Goal: Task Accomplishment & Management: Complete application form

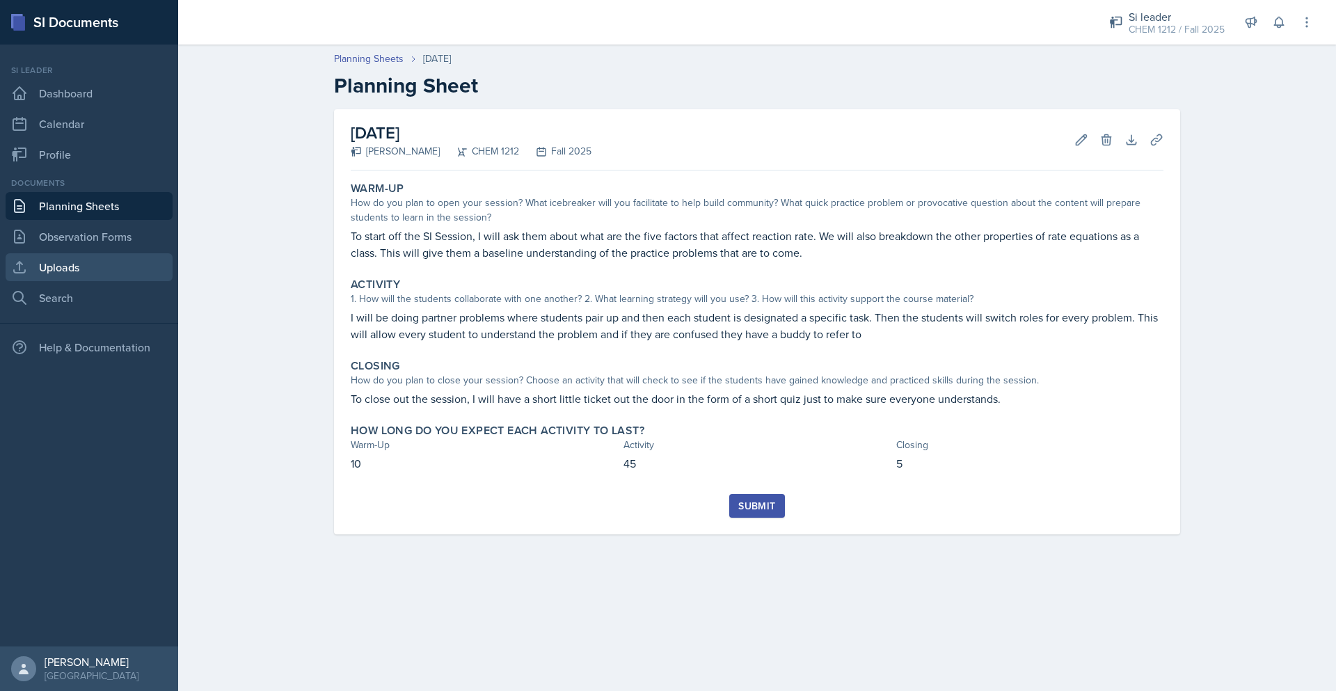
click at [126, 276] on link "Uploads" at bounding box center [89, 267] width 167 height 28
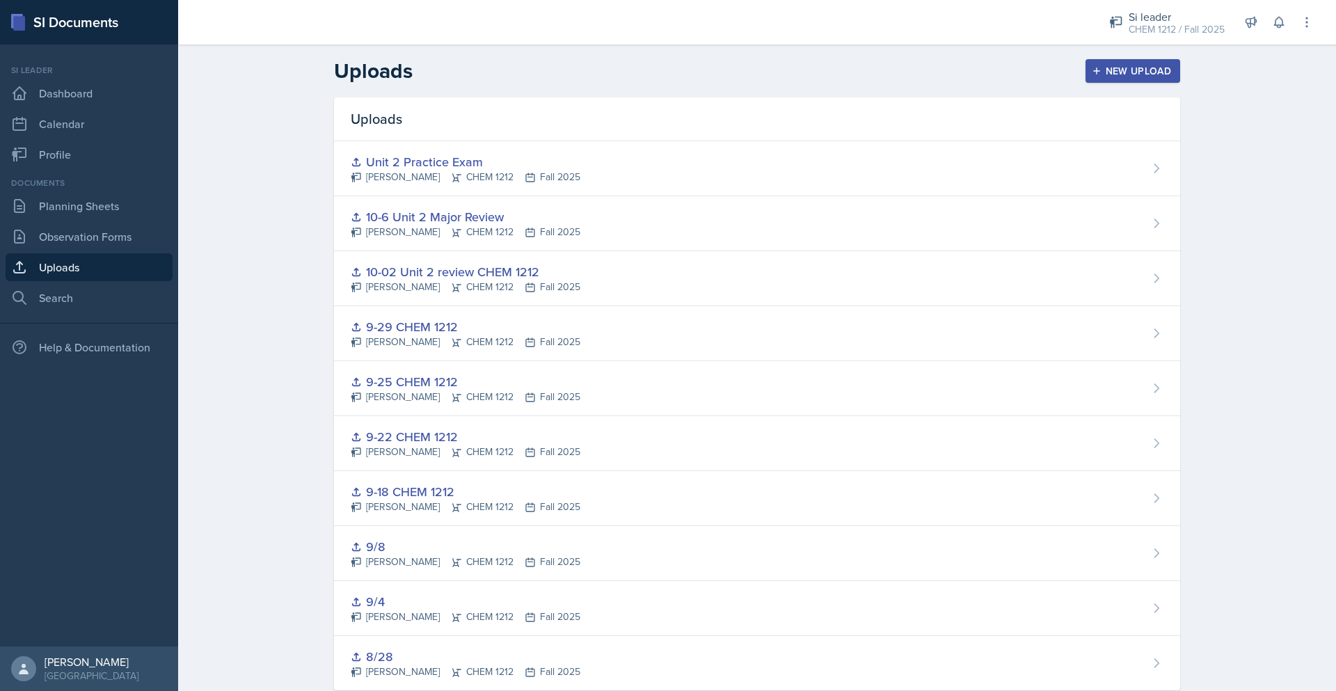
click at [1160, 61] on button "New Upload" at bounding box center [1132, 71] width 95 height 24
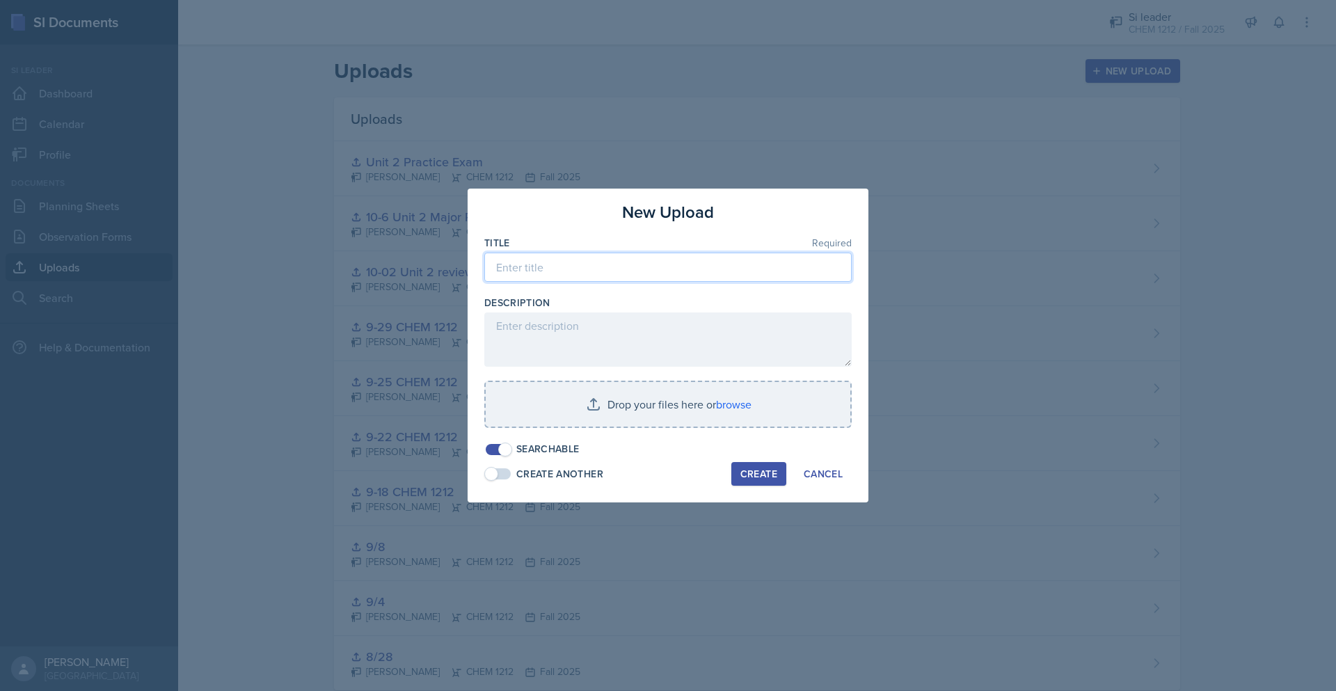
click at [726, 267] on input at bounding box center [667, 266] width 367 height 29
paste input "10-13 Rates CHEM 1212"
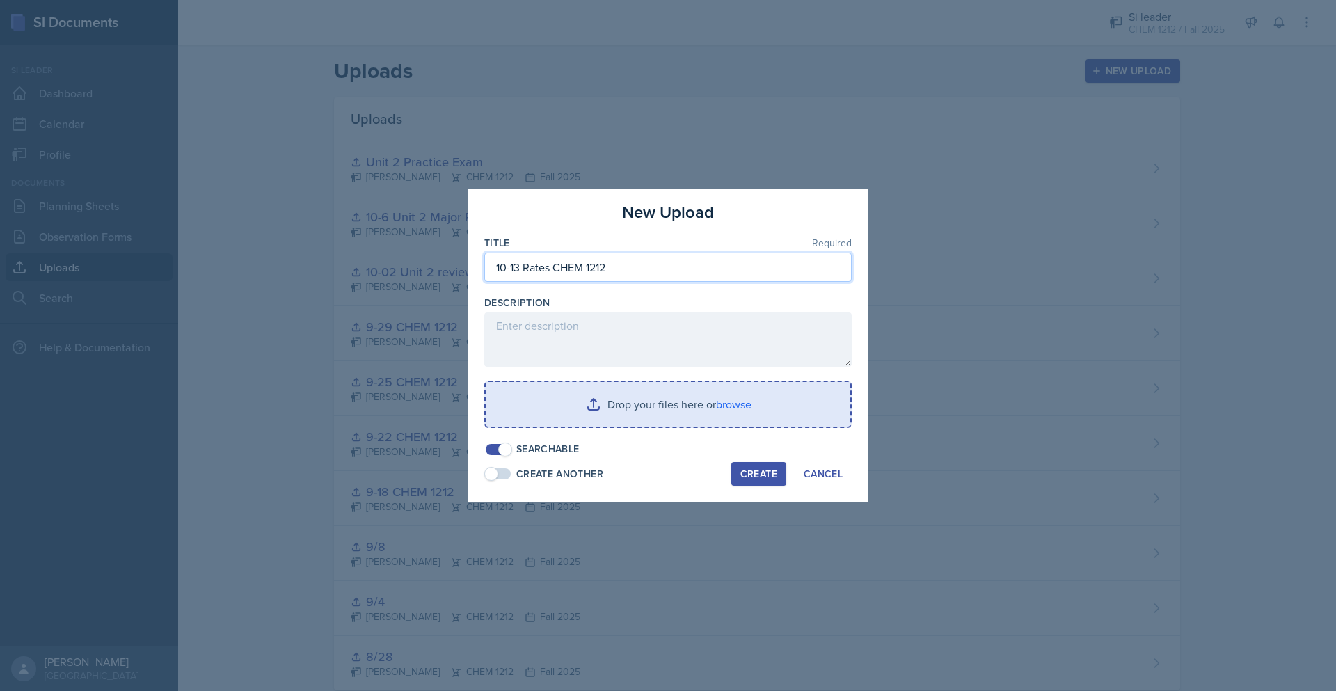
type input "10-13 Rates CHEM 1212"
click at [746, 407] on input "file" at bounding box center [668, 404] width 364 height 45
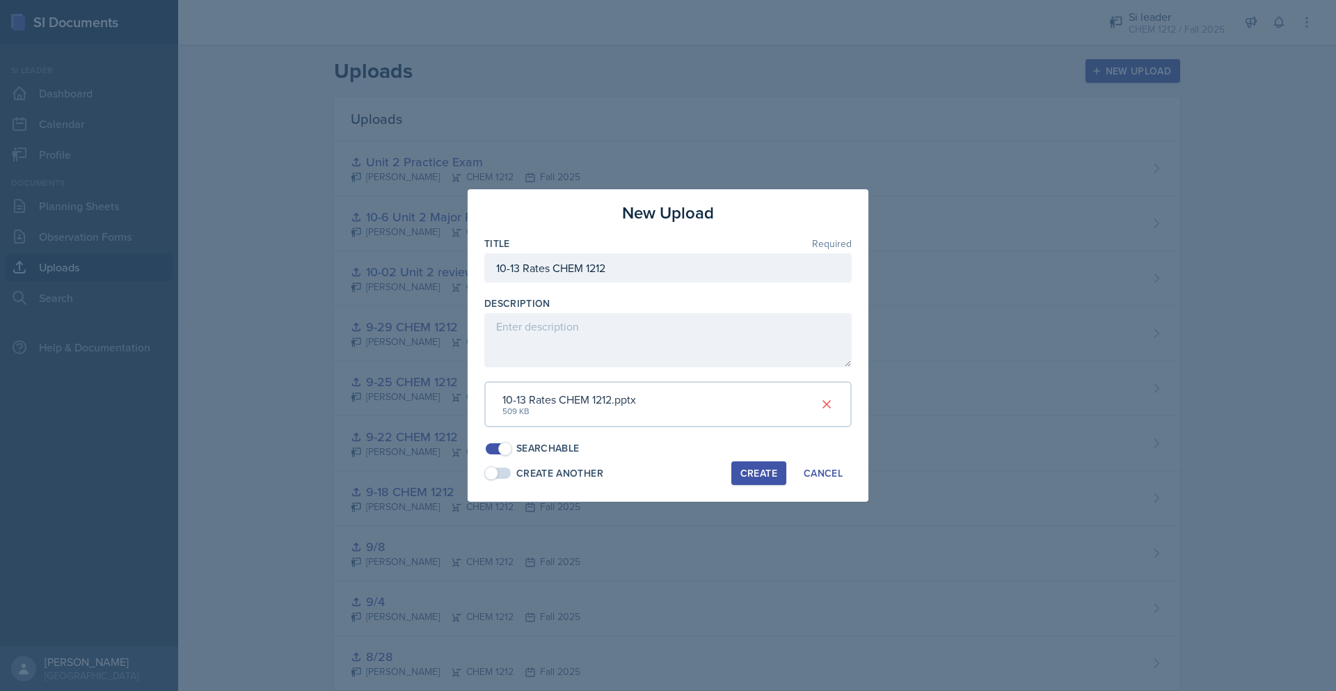
click at [780, 472] on button "Create" at bounding box center [758, 473] width 55 height 24
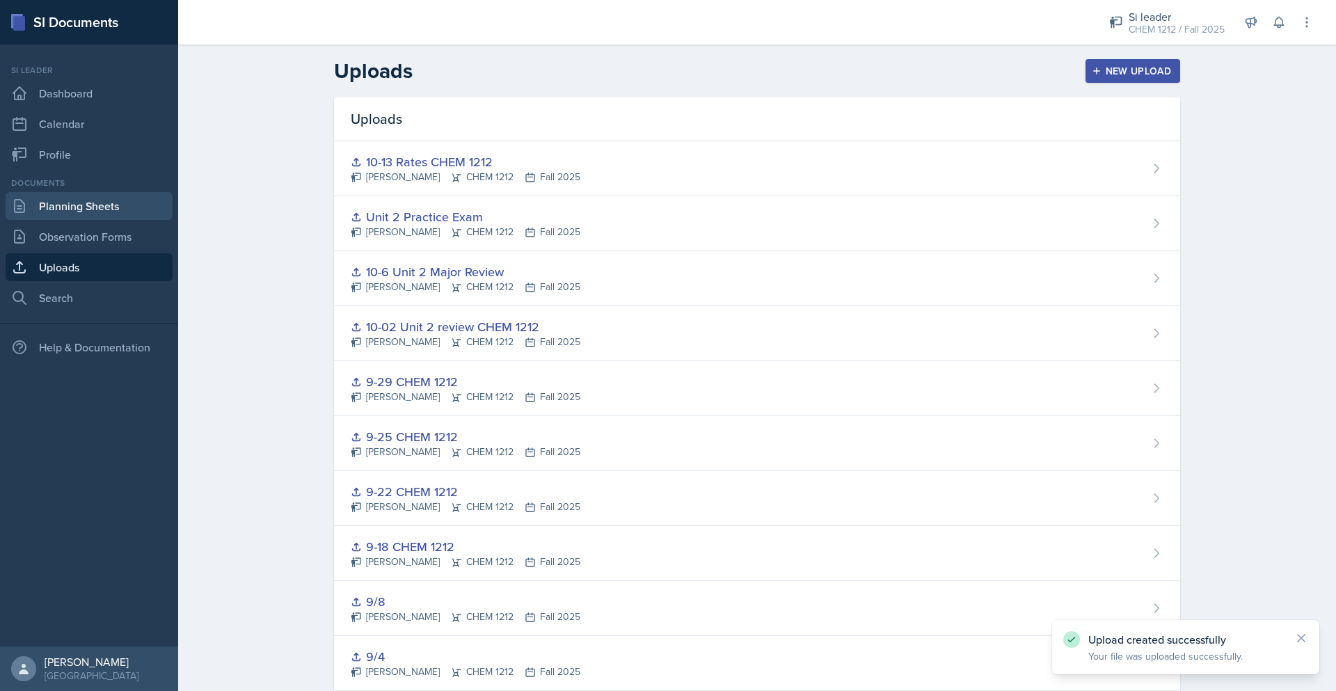
click at [115, 206] on link "Planning Sheets" at bounding box center [89, 206] width 167 height 28
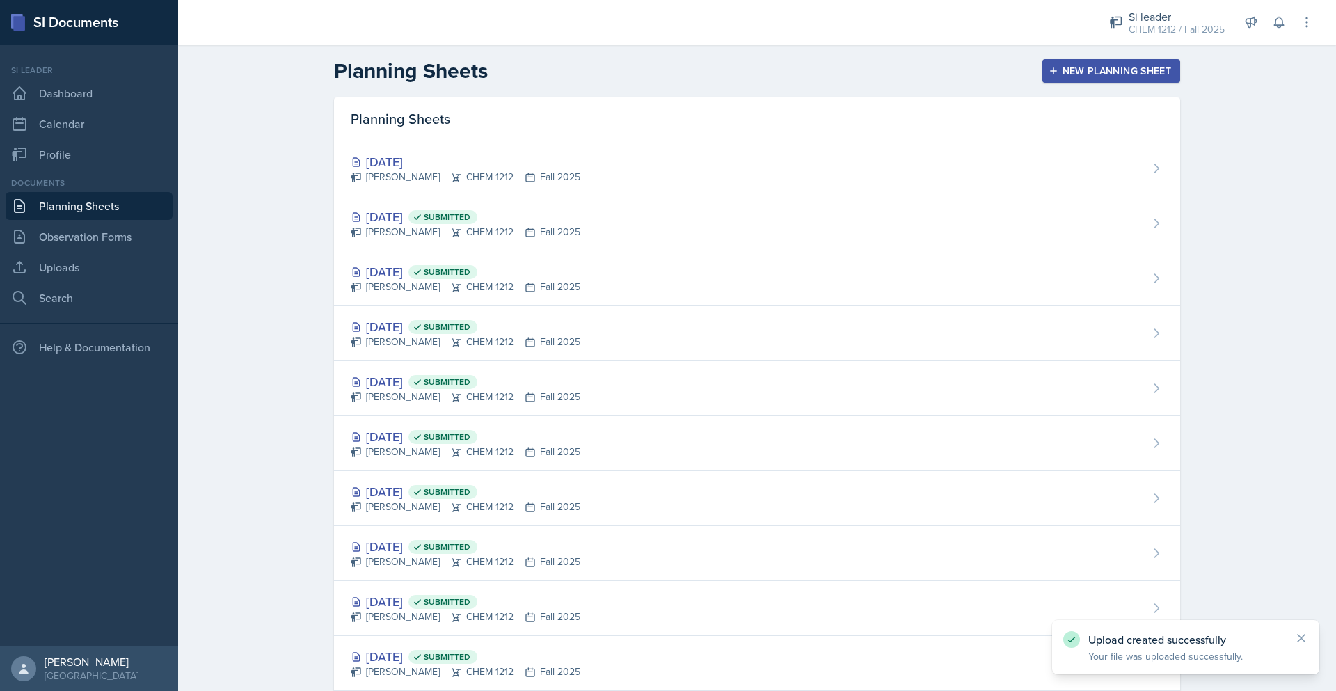
drag, startPoint x: 579, startPoint y: 168, endPoint x: 831, endPoint y: 145, distance: 252.9
click at [579, 168] on div "[DATE] [PERSON_NAME] CHEM 1212 Fall 2025" at bounding box center [757, 168] width 846 height 55
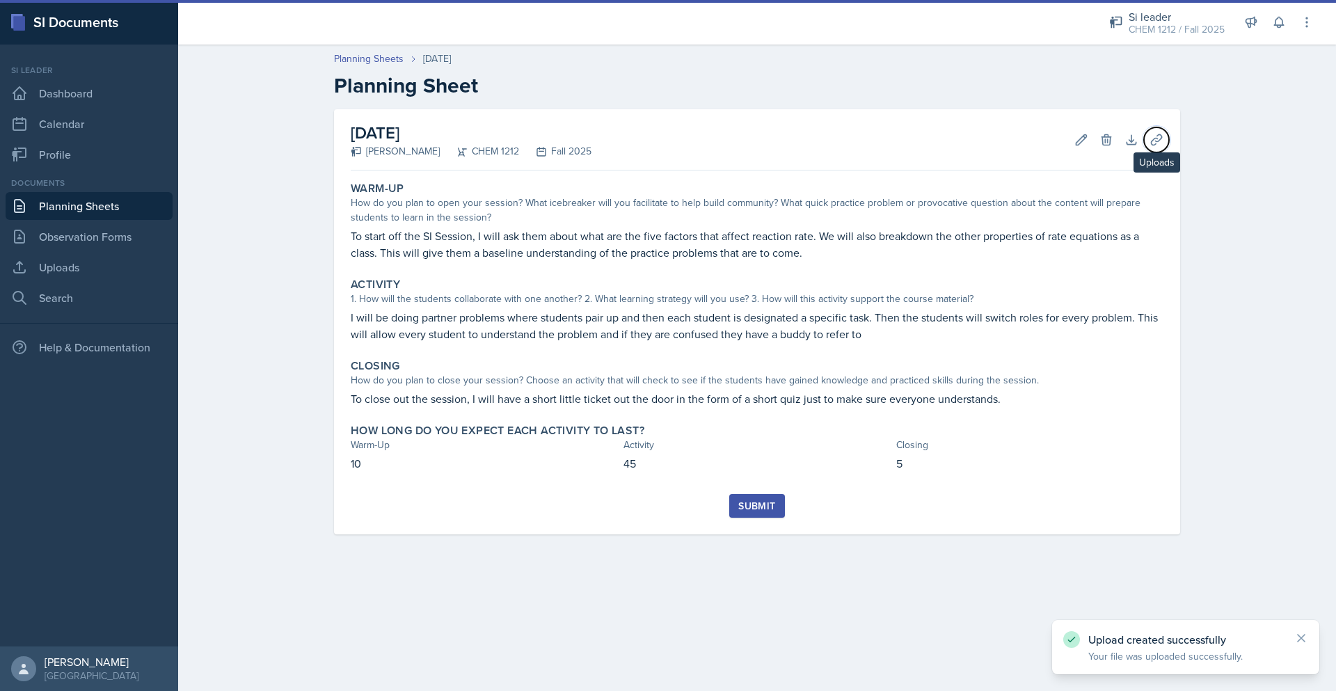
click at [1149, 143] on icon at bounding box center [1156, 140] width 14 height 14
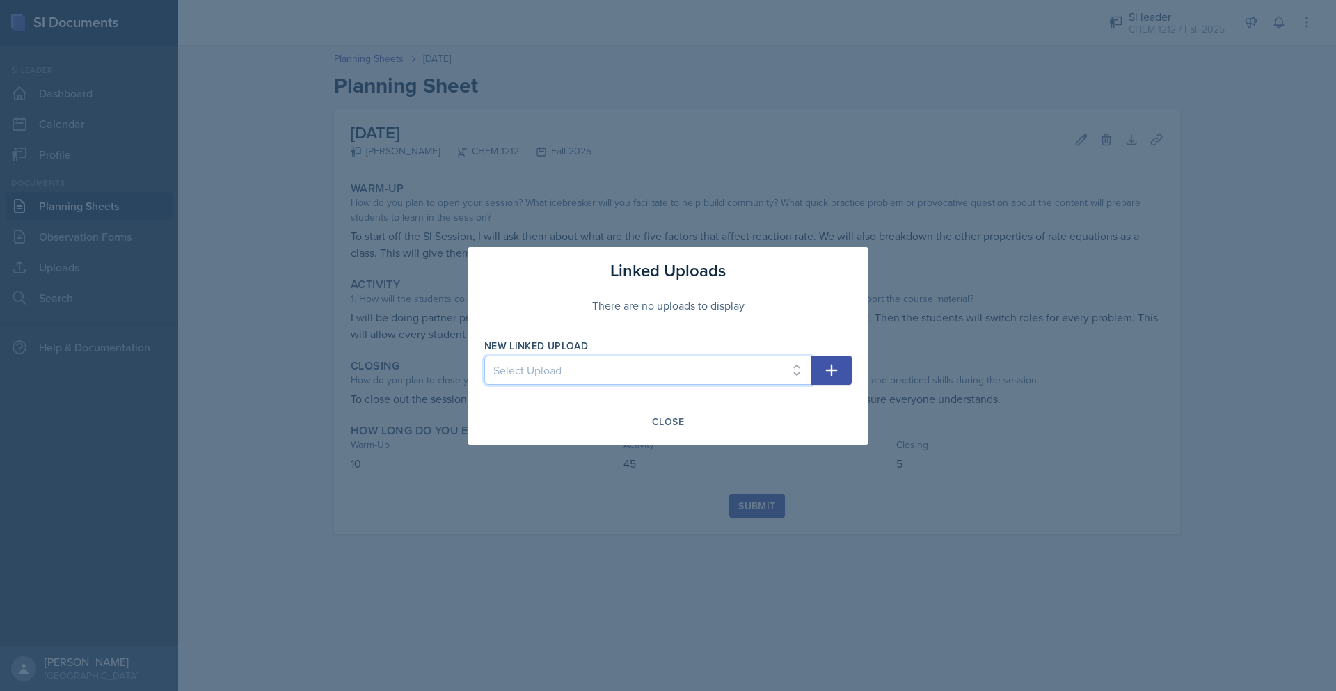
click at [728, 381] on select "Select Upload 8/28 9/4 9/8 9-18 CHEM 1212 9-22 CHEM 1212 9-25 CHEM 1212 9-29 CH…" at bounding box center [647, 369] width 327 height 29
select select "b9126bf3-7e3e-4597-a21d-bd065a0542c1"
click at [484, 355] on select "Select Upload 8/28 9/4 9/8 9-18 CHEM 1212 9-22 CHEM 1212 9-25 CHEM 1212 9-29 CH…" at bounding box center [647, 369] width 327 height 29
click at [824, 372] on icon "button" at bounding box center [831, 370] width 17 height 17
select select
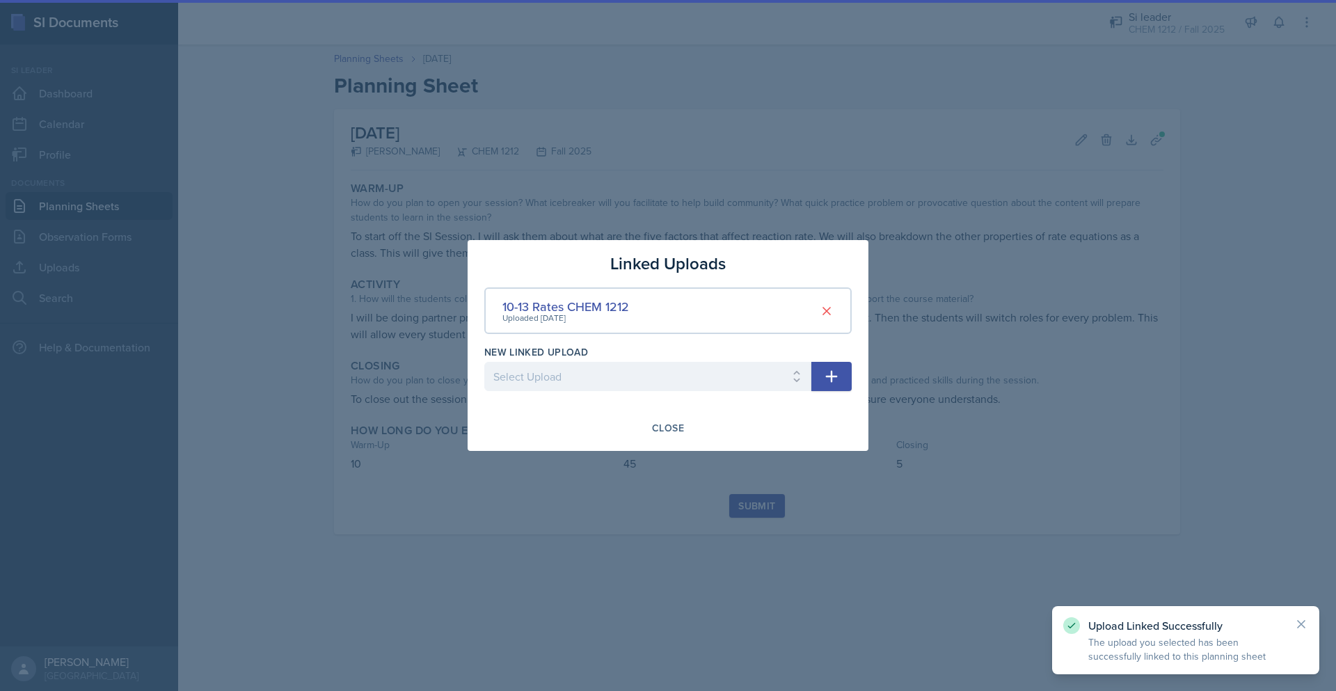
click at [770, 503] on div at bounding box center [668, 345] width 1336 height 691
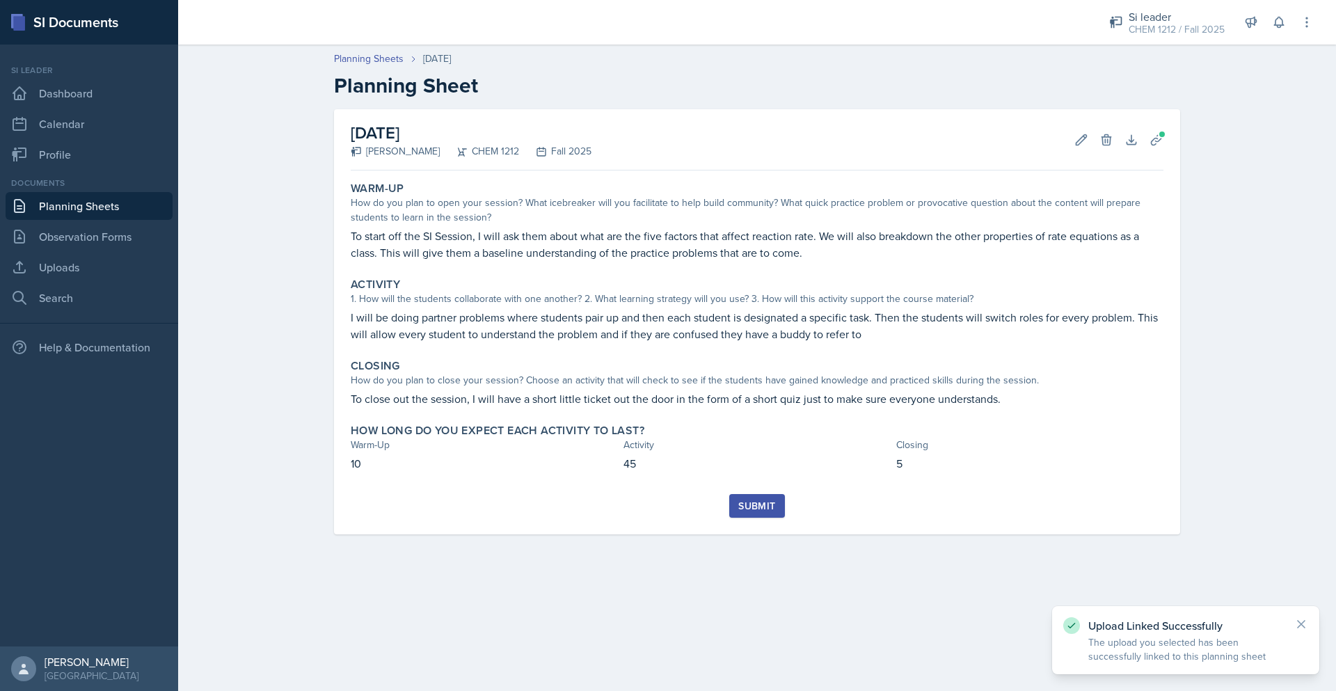
click at [789, 515] on div "Submit" at bounding box center [757, 514] width 812 height 40
click at [773, 509] on div "Submit" at bounding box center [756, 505] width 37 height 11
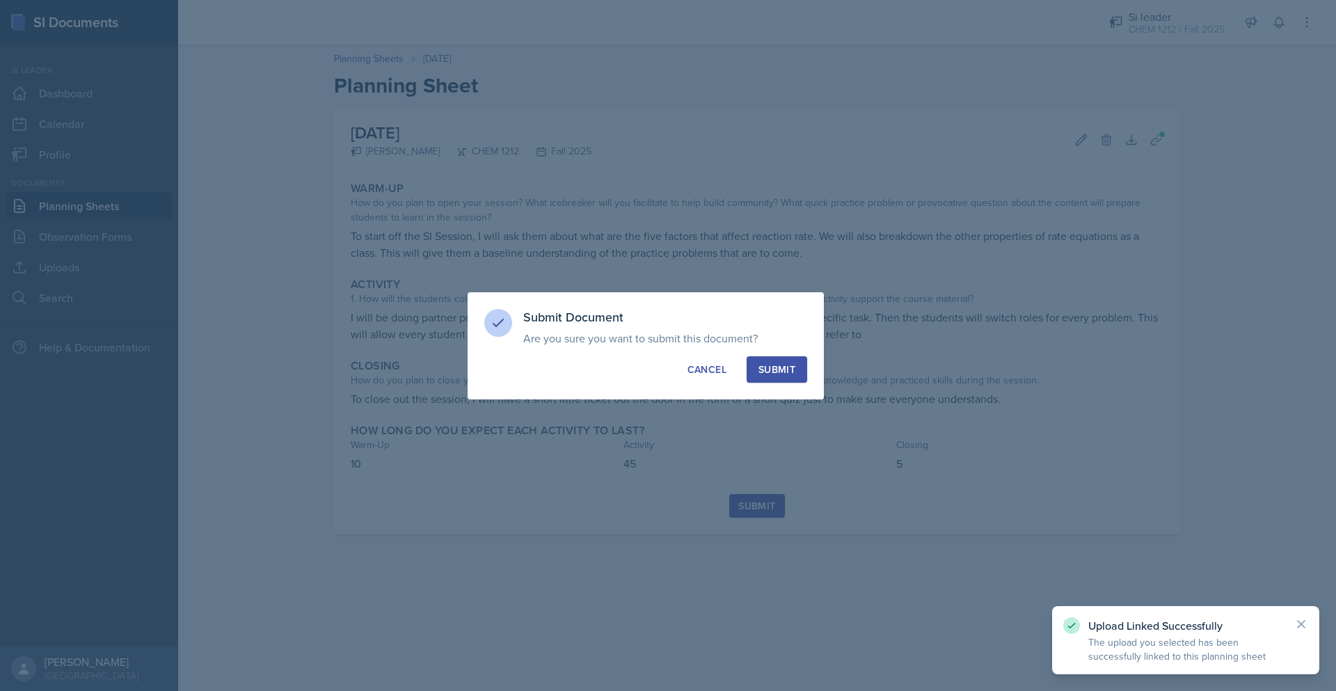
click at [792, 380] on button "Submit" at bounding box center [776, 369] width 61 height 26
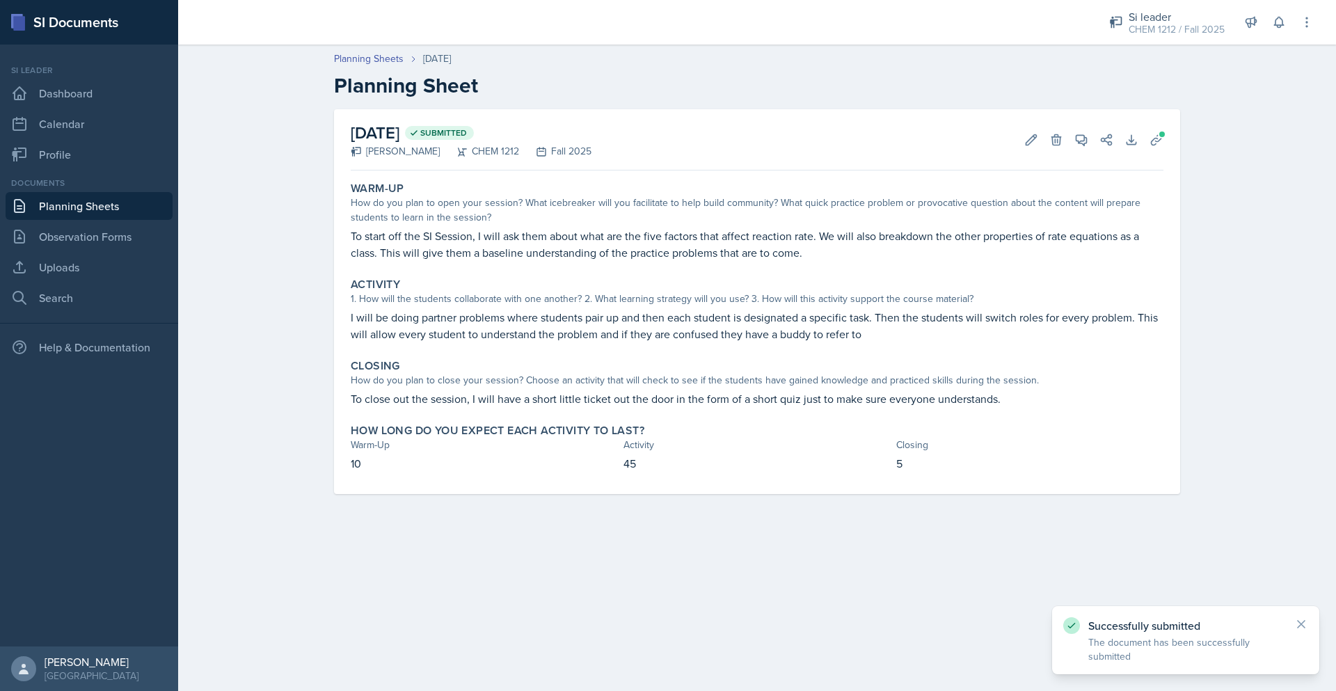
click at [117, 209] on link "Planning Sheets" at bounding box center [89, 206] width 167 height 28
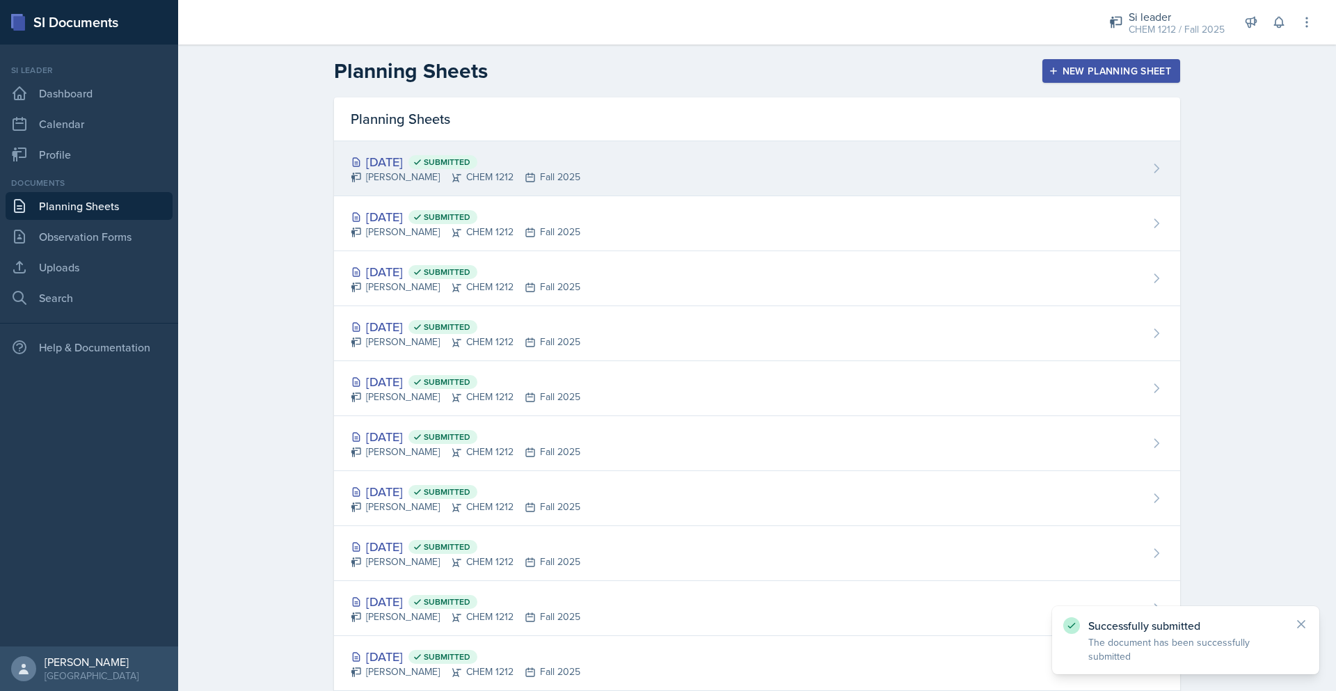
click at [666, 170] on div "[DATE] Submitted [PERSON_NAME] CHEM 1212 Fall 2025" at bounding box center [757, 168] width 846 height 55
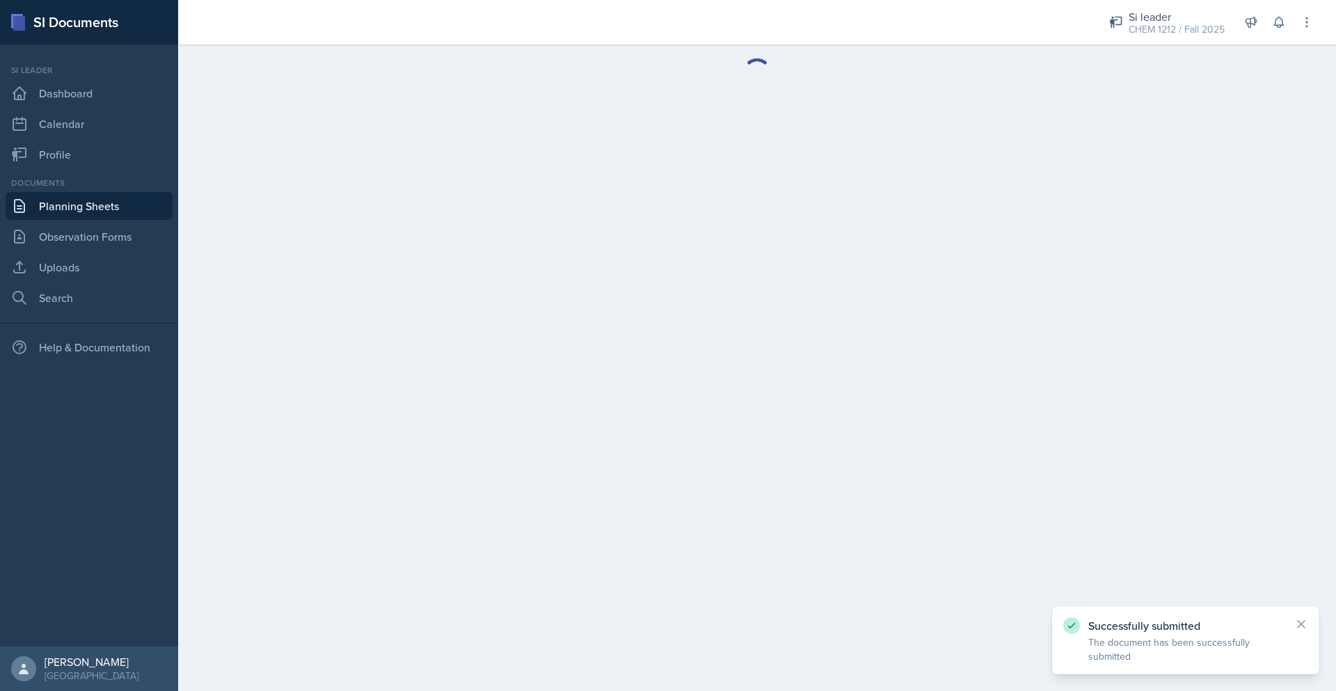
click at [83, 199] on link "Planning Sheets" at bounding box center [89, 206] width 167 height 28
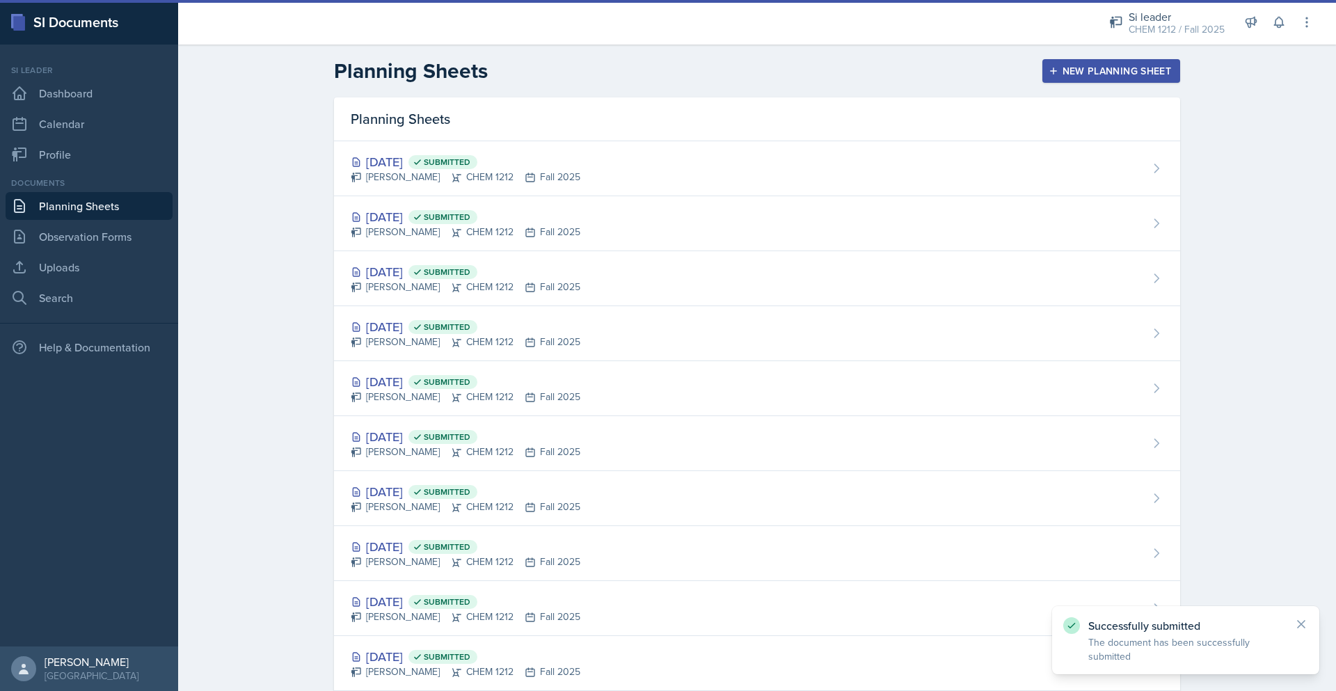
click at [1093, 67] on div "New Planning Sheet" at bounding box center [1111, 70] width 120 height 11
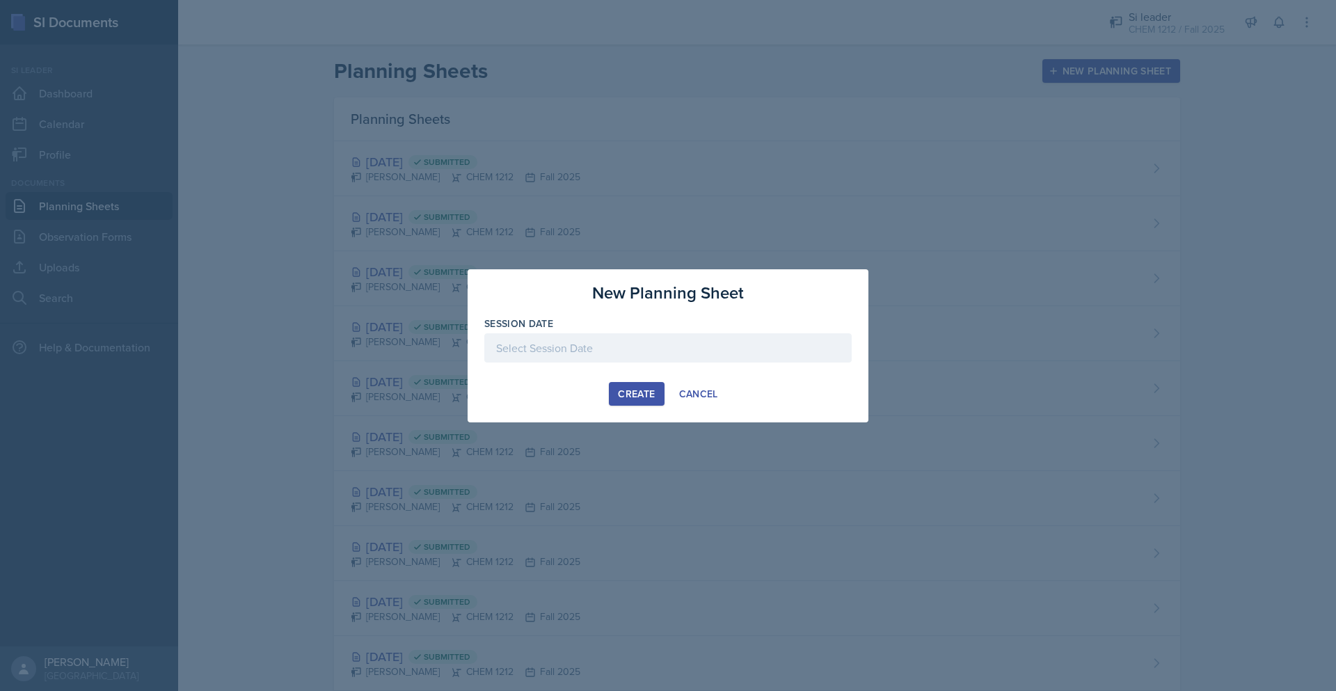
click at [673, 351] on div at bounding box center [667, 347] width 367 height 29
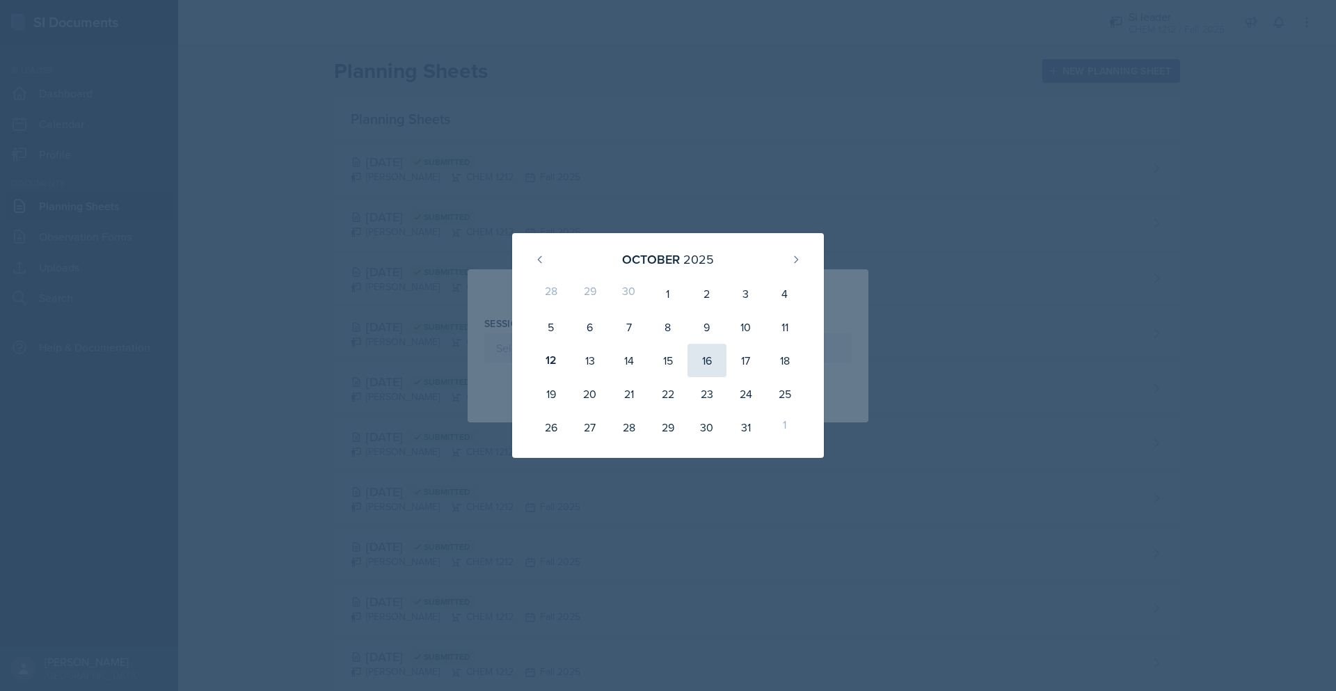
click at [711, 364] on div "16" at bounding box center [706, 360] width 39 height 33
type input "[DATE]"
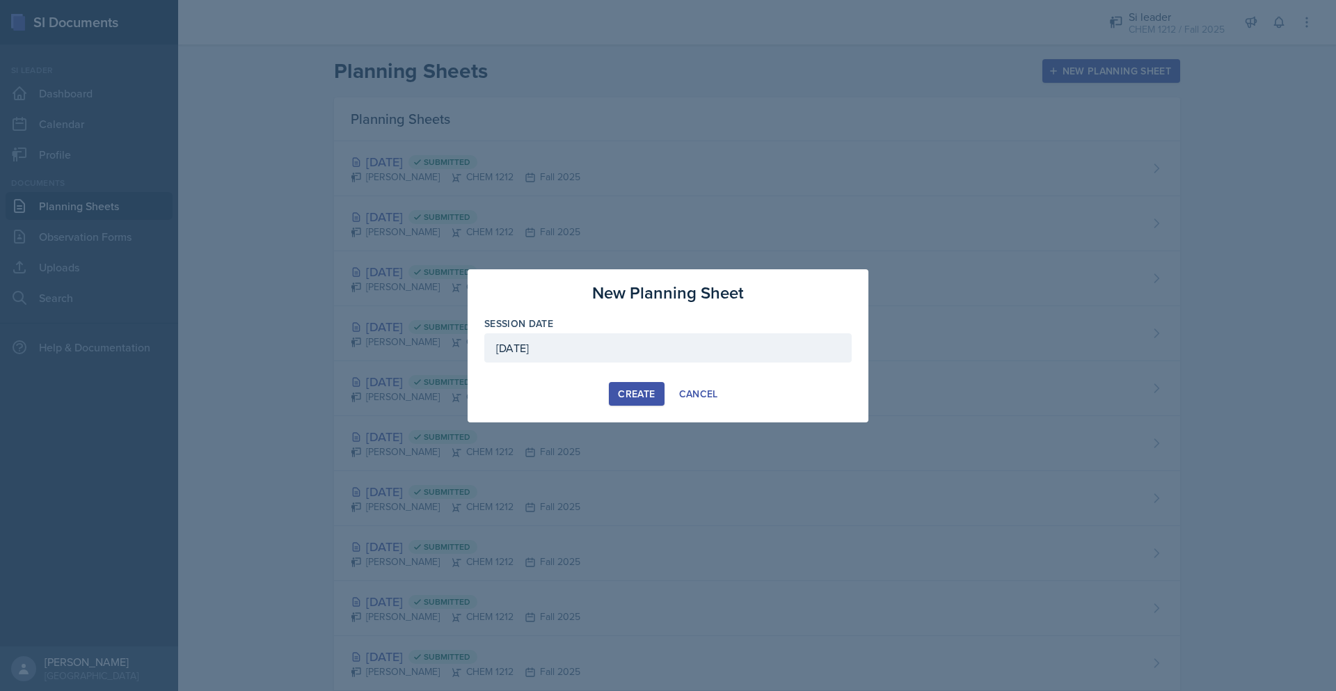
click at [655, 388] on div "Create" at bounding box center [636, 393] width 37 height 11
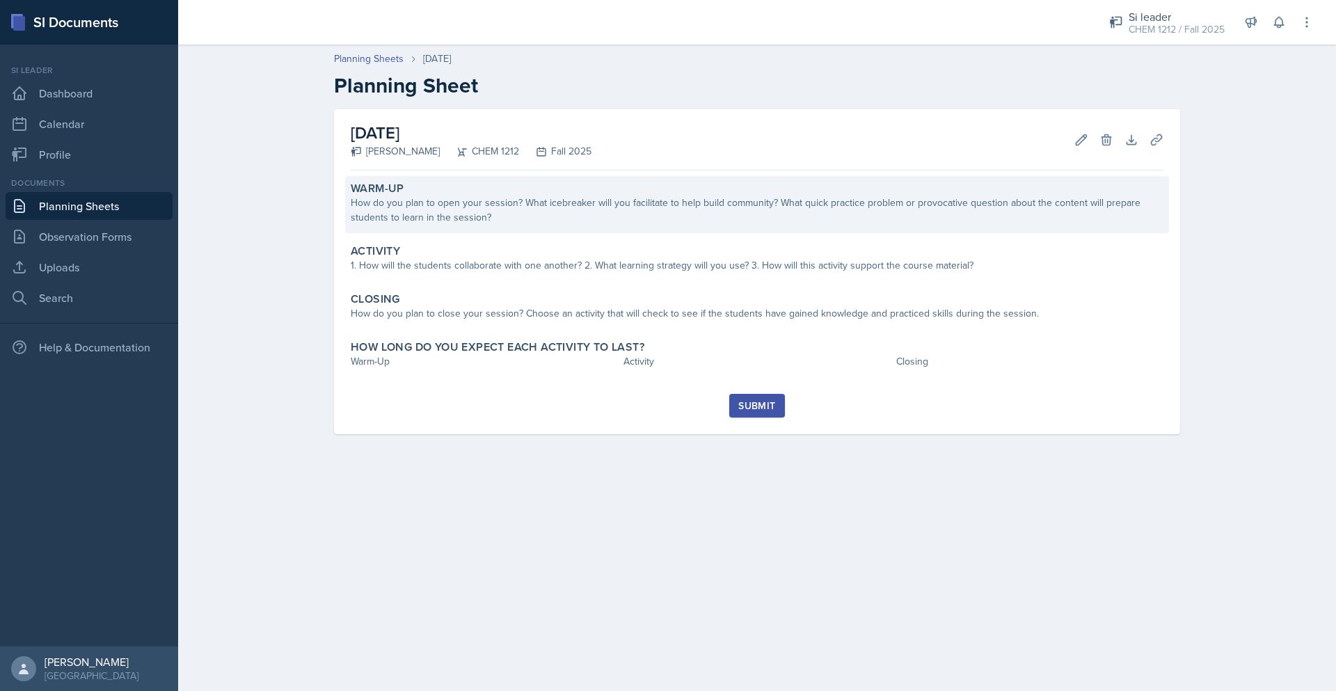
click at [802, 191] on div "Warm-Up" at bounding box center [757, 189] width 812 height 14
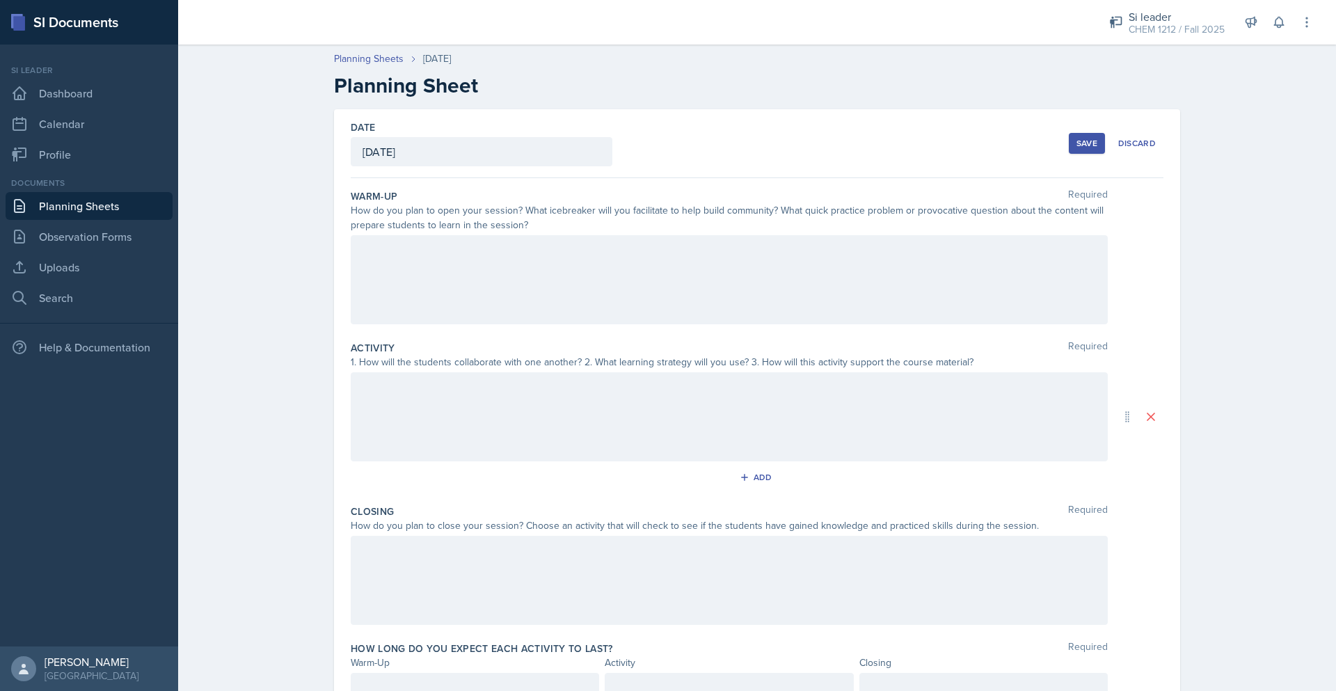
click at [662, 280] on div at bounding box center [729, 279] width 757 height 89
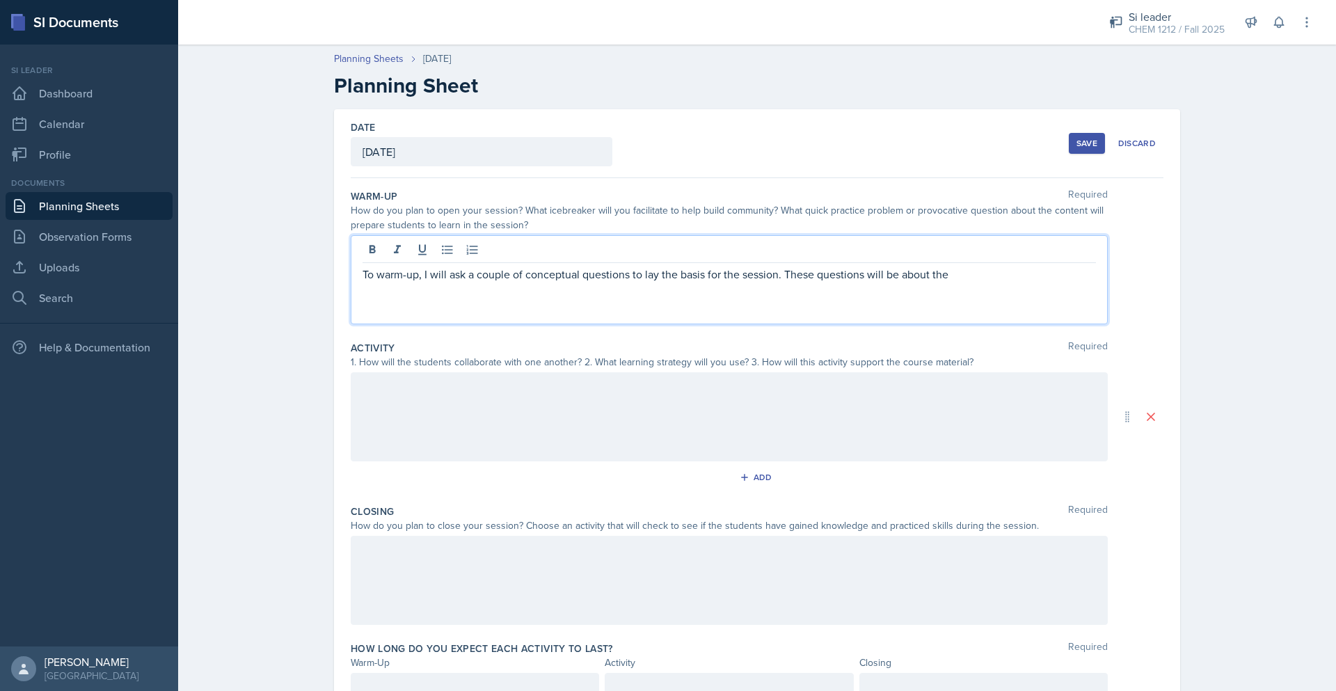
click at [936, 274] on p "To warm-up, I will ask a couple of conceptual questions to lay the basis for th…" at bounding box center [728, 274] width 733 height 17
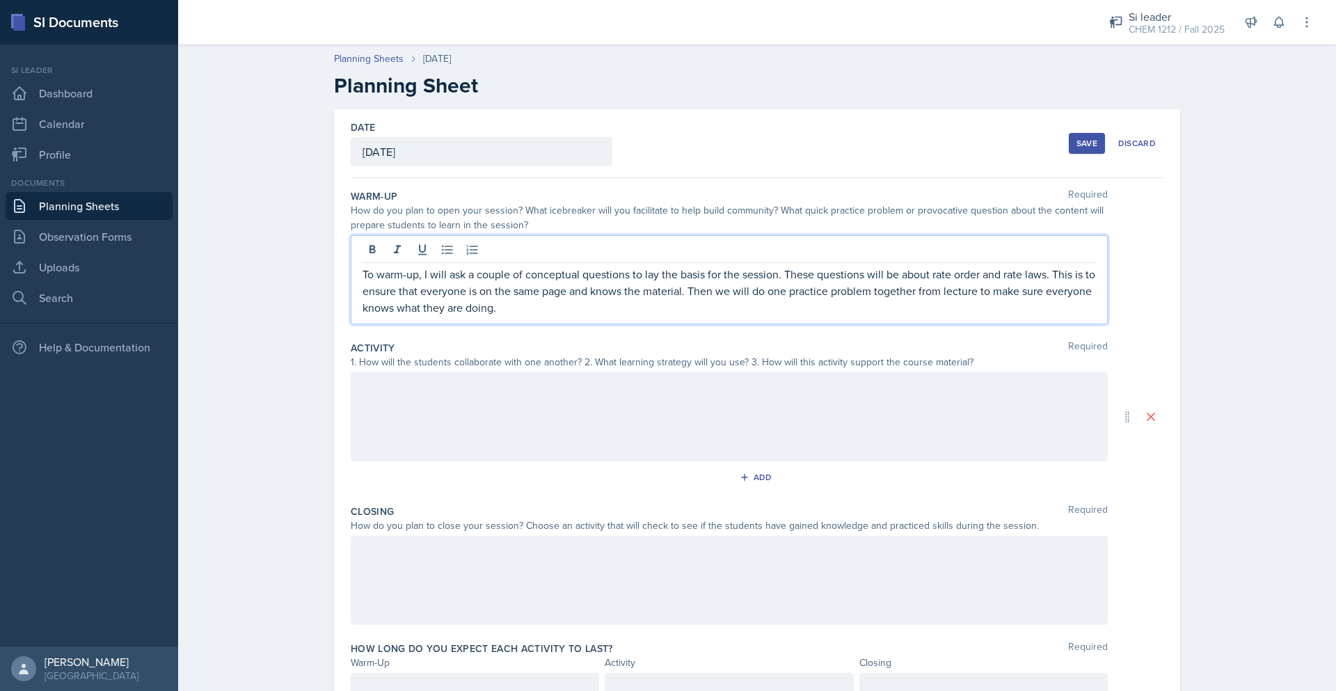
click at [708, 410] on div at bounding box center [729, 416] width 757 height 89
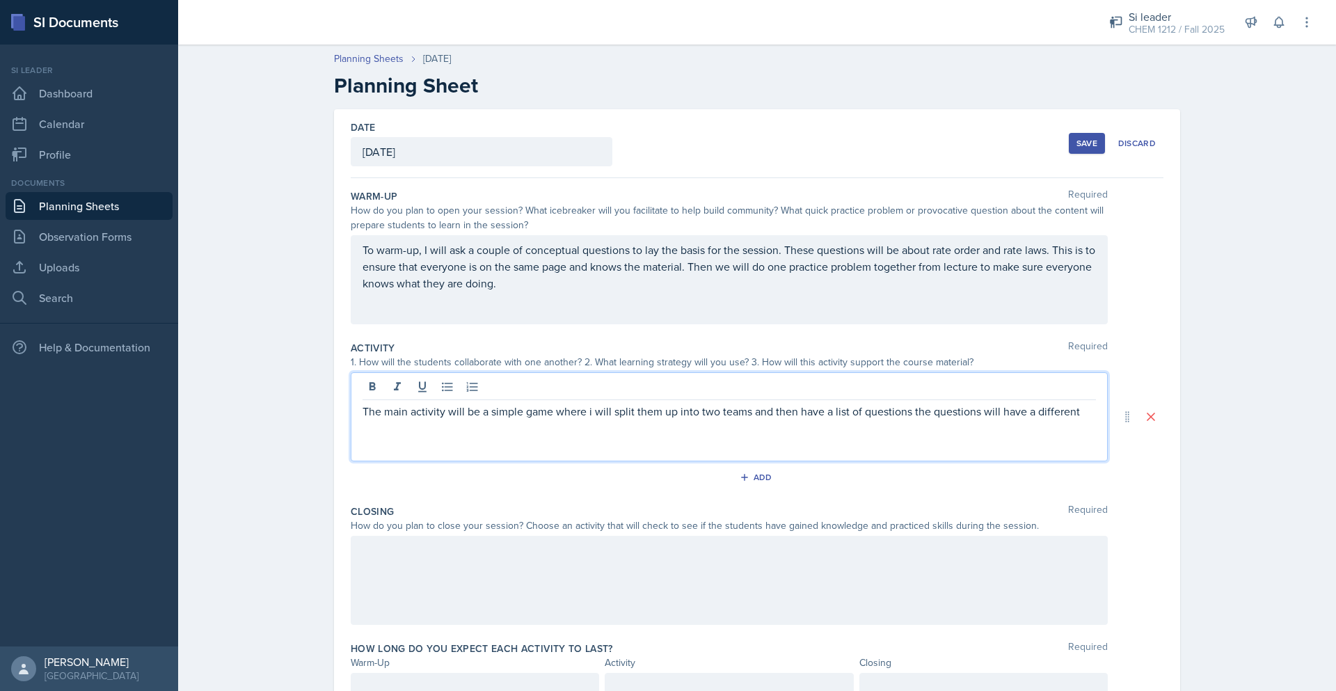
click at [904, 410] on p "The main activity will be a simple game where i will split them up into two tea…" at bounding box center [728, 411] width 733 height 17
click at [1082, 415] on p "The main activity will be a simple game where i will split them up into two tea…" at bounding box center [728, 411] width 733 height 17
click at [587, 405] on p "The main activity will be a simple game where i will split them up into two tea…" at bounding box center [728, 419] width 733 height 33
click at [860, 427] on p "The main activity will be a simple game where I will split them up into two tea…" at bounding box center [728, 419] width 733 height 33
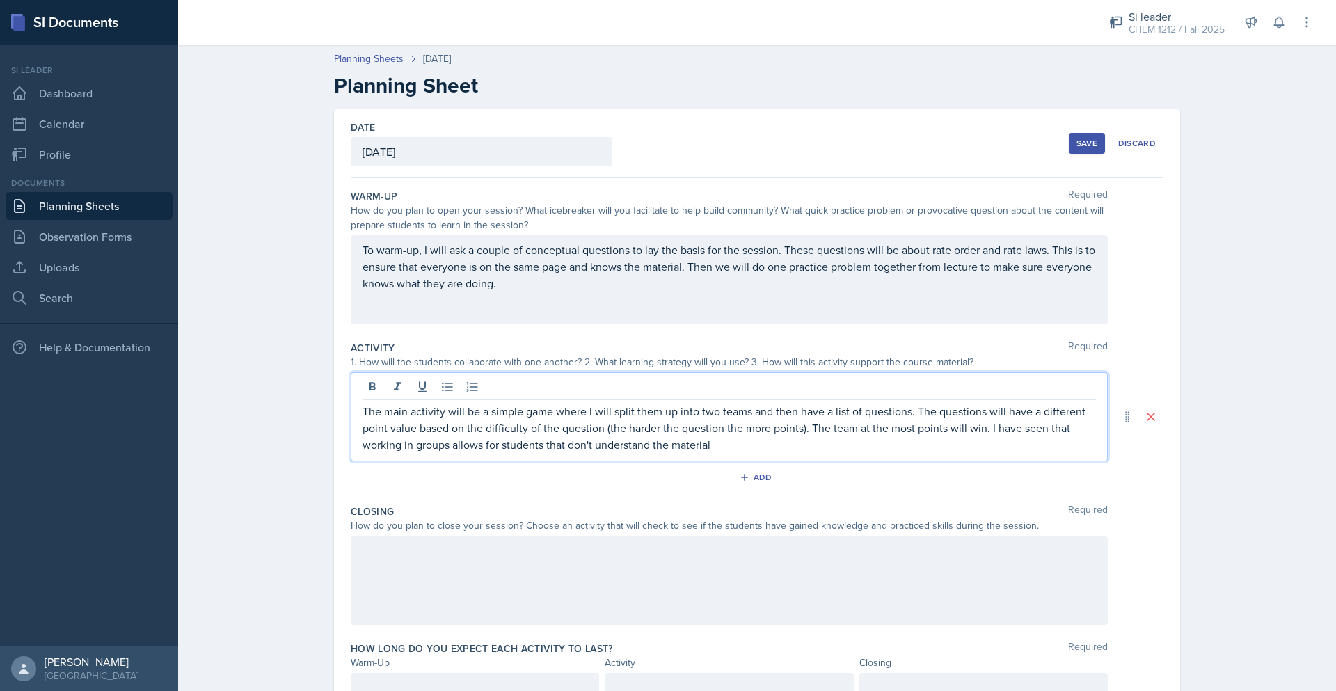
drag, startPoint x: 737, startPoint y: 444, endPoint x: 867, endPoint y: 443, distance: 129.4
click at [867, 443] on p "The main activity will be a simple game where I will split them up into two tea…" at bounding box center [728, 428] width 733 height 50
drag, startPoint x: 854, startPoint y: 446, endPoint x: 810, endPoint y: 431, distance: 47.1
click at [810, 431] on p "The main activity will be a simple game where I will split them up into two tea…" at bounding box center [728, 428] width 733 height 50
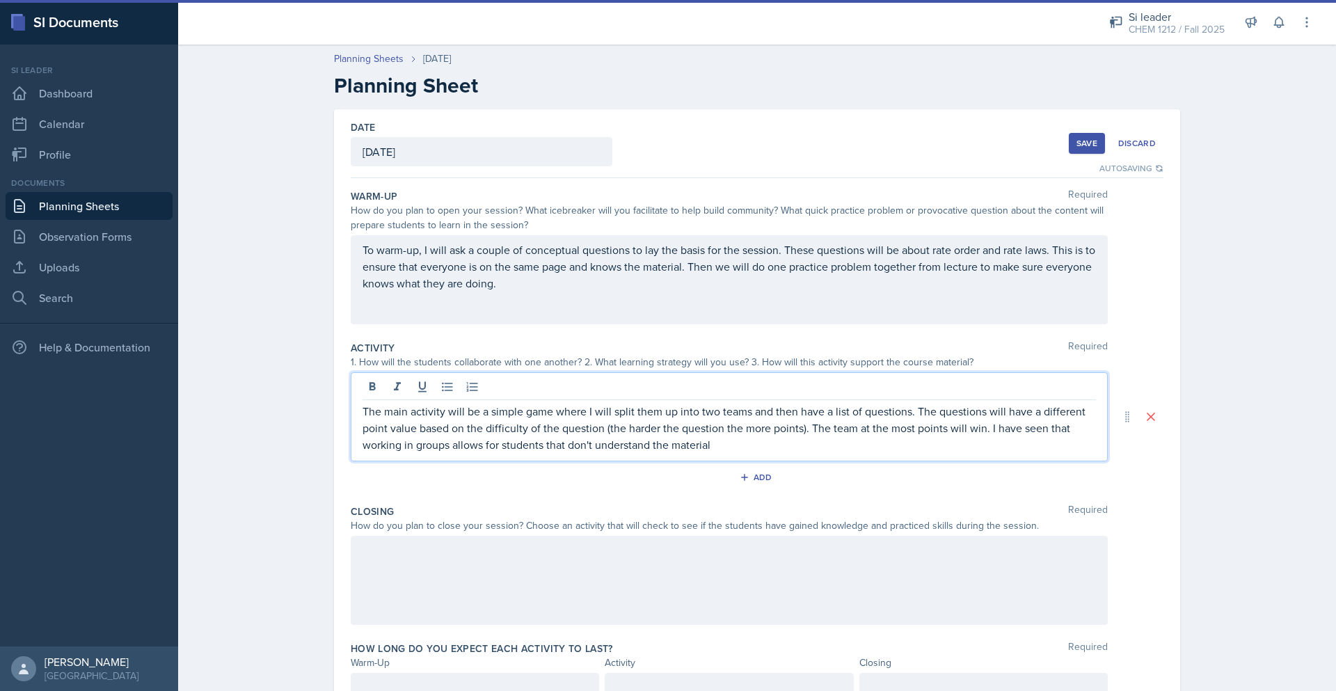
click at [815, 444] on p "The main activity will be a simple game where I will split them up into two tea…" at bounding box center [728, 428] width 733 height 50
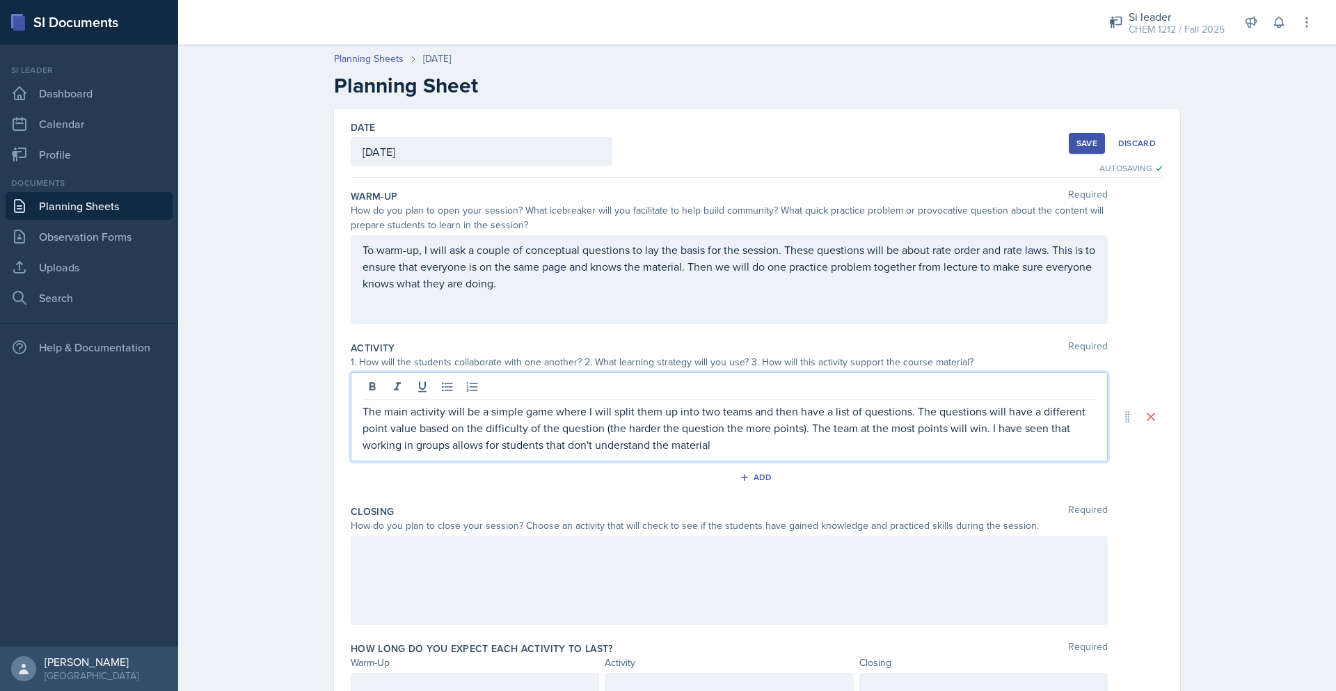
click at [817, 451] on p "The main activity will be a simple game where I will split them up into two tea…" at bounding box center [728, 428] width 733 height 50
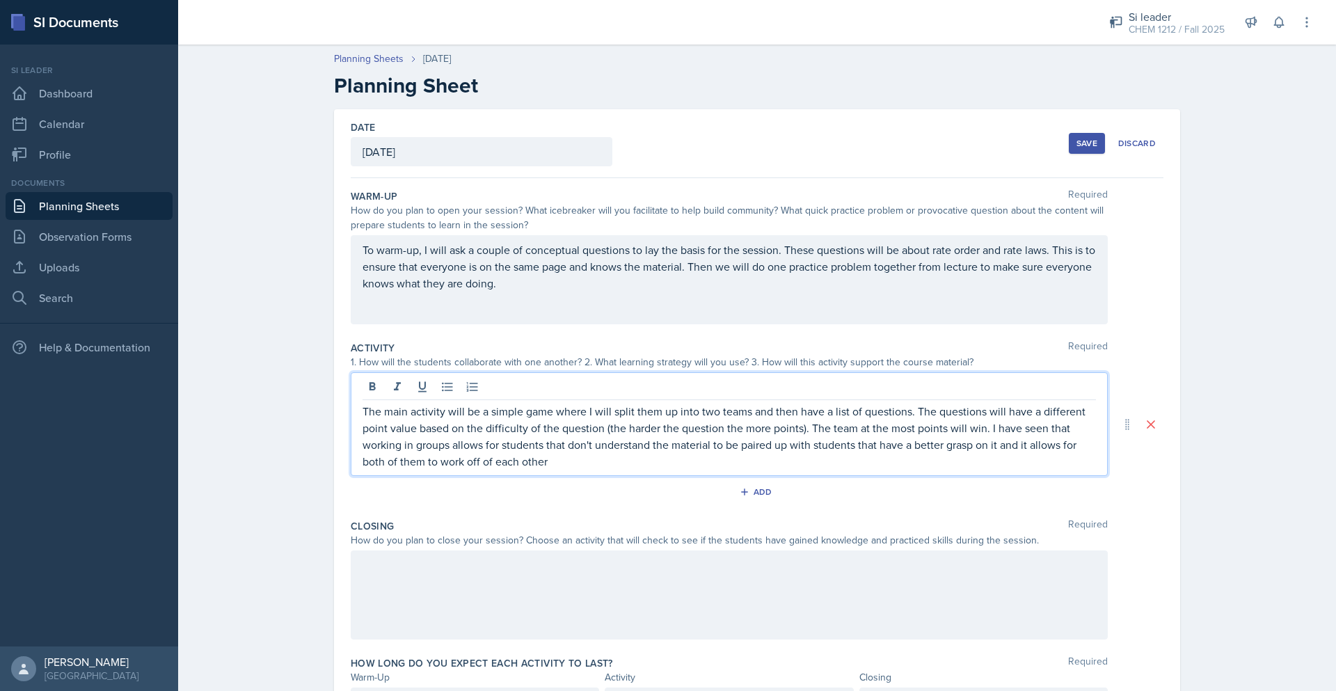
click at [850, 426] on p "The main activity will be a simple game where I will split them up into two tea…" at bounding box center [728, 436] width 733 height 67
drag, startPoint x: 881, startPoint y: 428, endPoint x: 854, endPoint y: 428, distance: 26.4
click at [854, 428] on p "The main activity will be a simple game where I will split them up into two tea…" at bounding box center [728, 436] width 733 height 67
click at [600, 463] on p "The main activity will be a simple game where I will split them up into two tea…" at bounding box center [728, 436] width 733 height 67
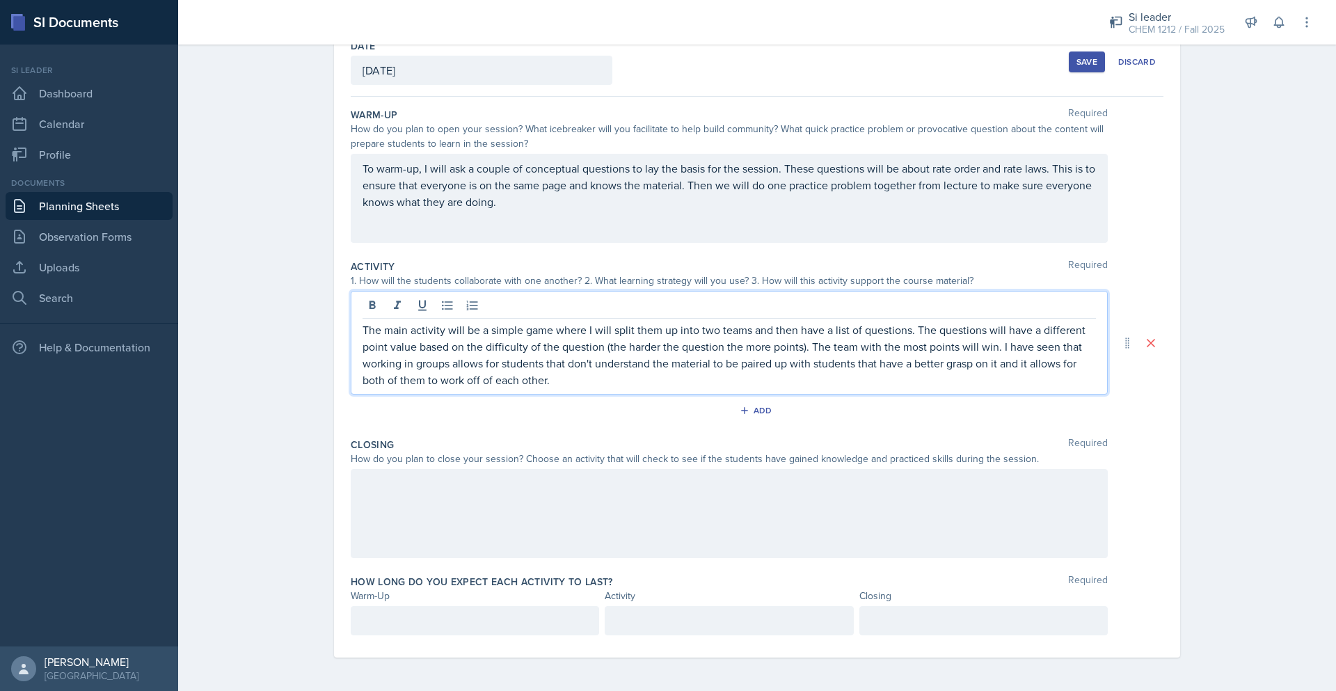
click at [543, 492] on div at bounding box center [729, 513] width 757 height 89
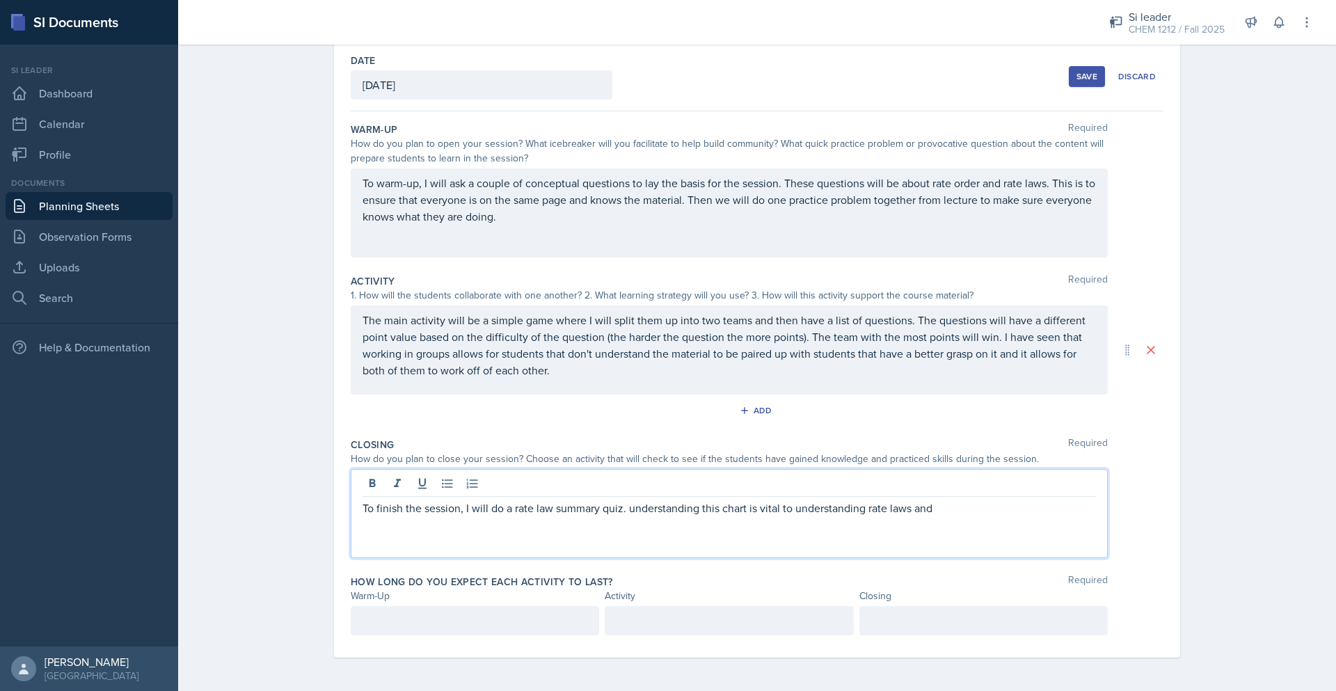
click at [550, 511] on p "To finish the session, I will do a rate law summary quiz. understanding this ch…" at bounding box center [728, 507] width 733 height 17
click at [593, 508] on p "To finish the session, I will do a rate law summary quiz. understanding this ch…" at bounding box center [728, 507] width 733 height 17
click at [990, 513] on p "To finish the session, I will do a rate law summary chart quiz. understanding t…" at bounding box center [728, 507] width 733 height 17
click at [531, 619] on p at bounding box center [474, 620] width 225 height 17
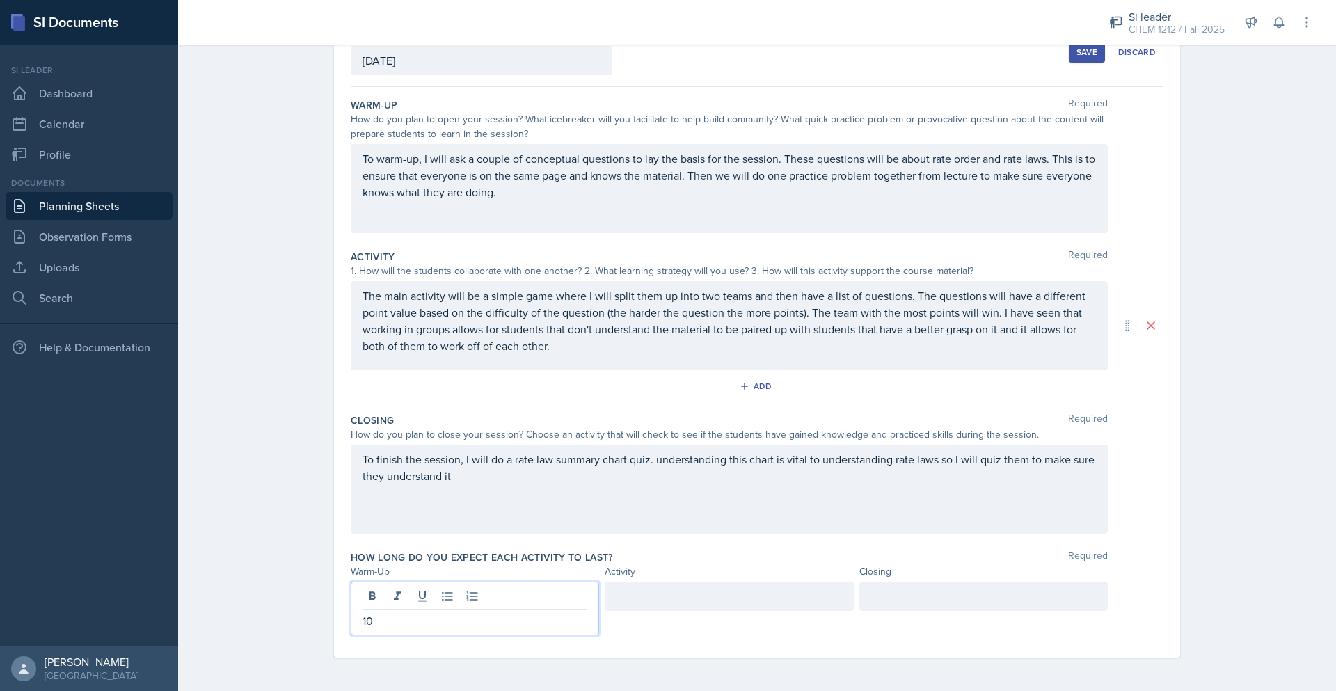
click at [722, 611] on div at bounding box center [728, 609] width 248 height 54
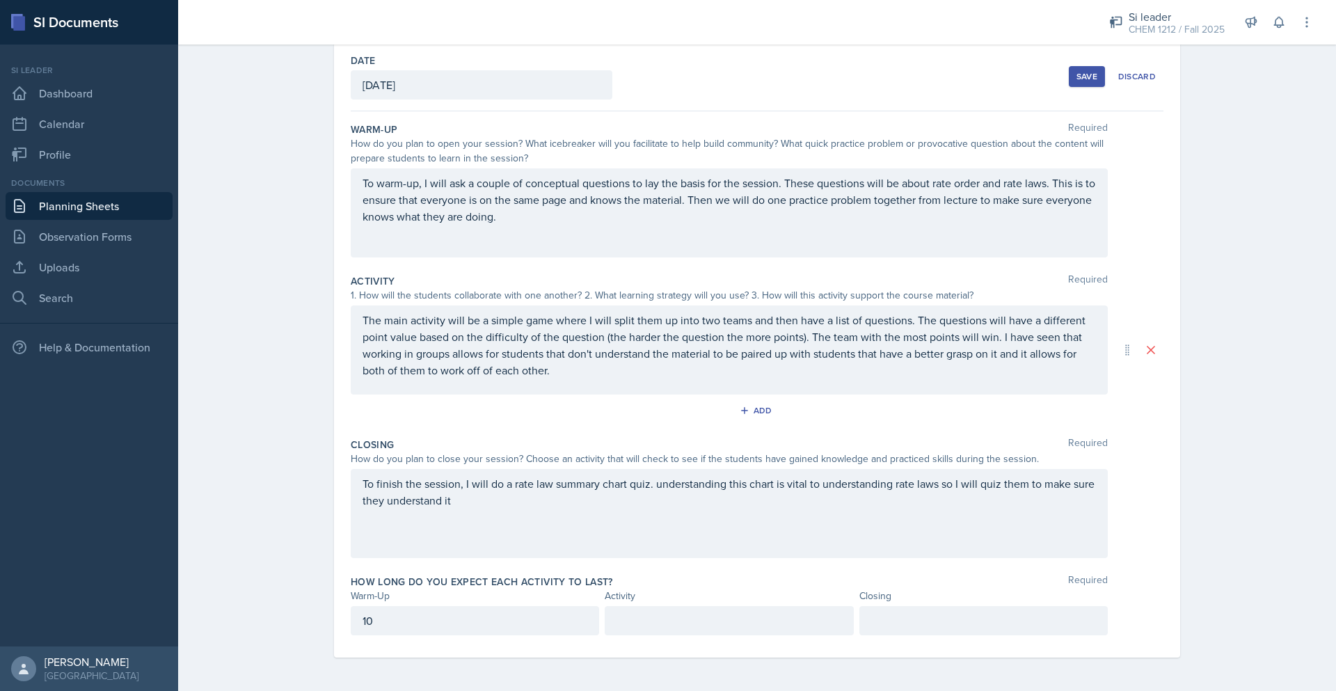
click at [714, 627] on p at bounding box center [728, 620] width 225 height 17
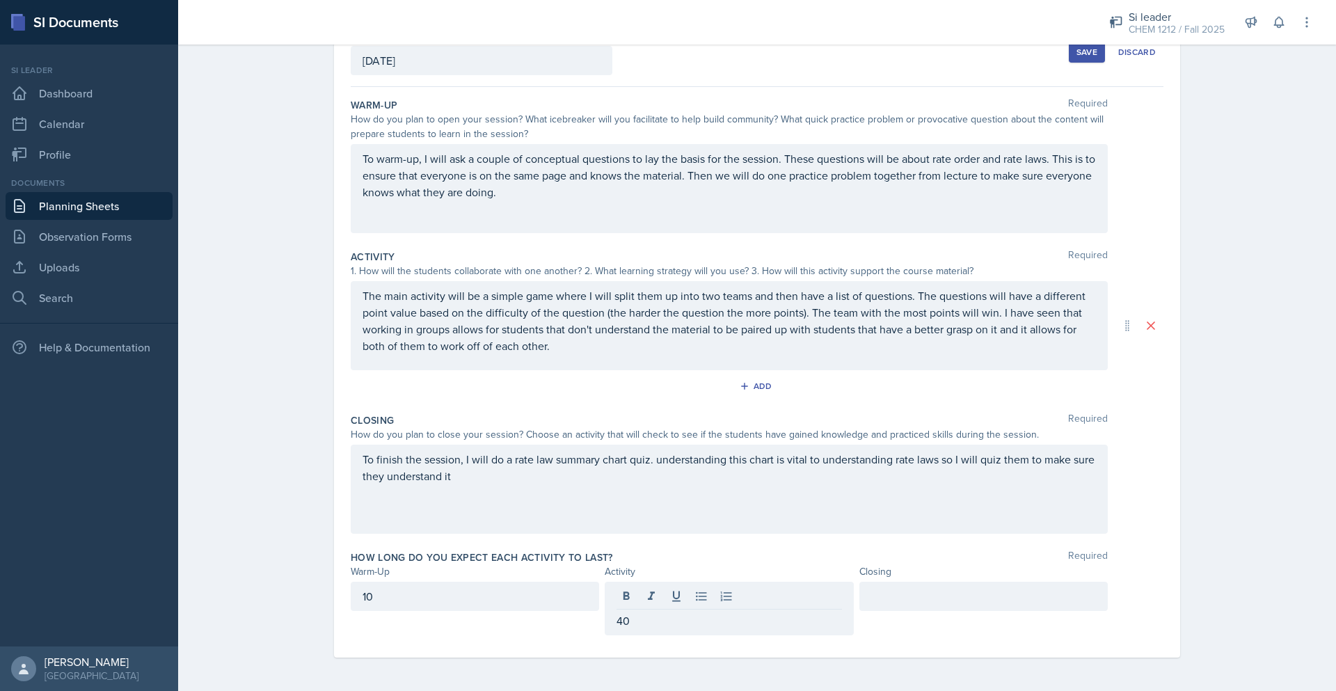
click at [968, 606] on div at bounding box center [983, 596] width 248 height 29
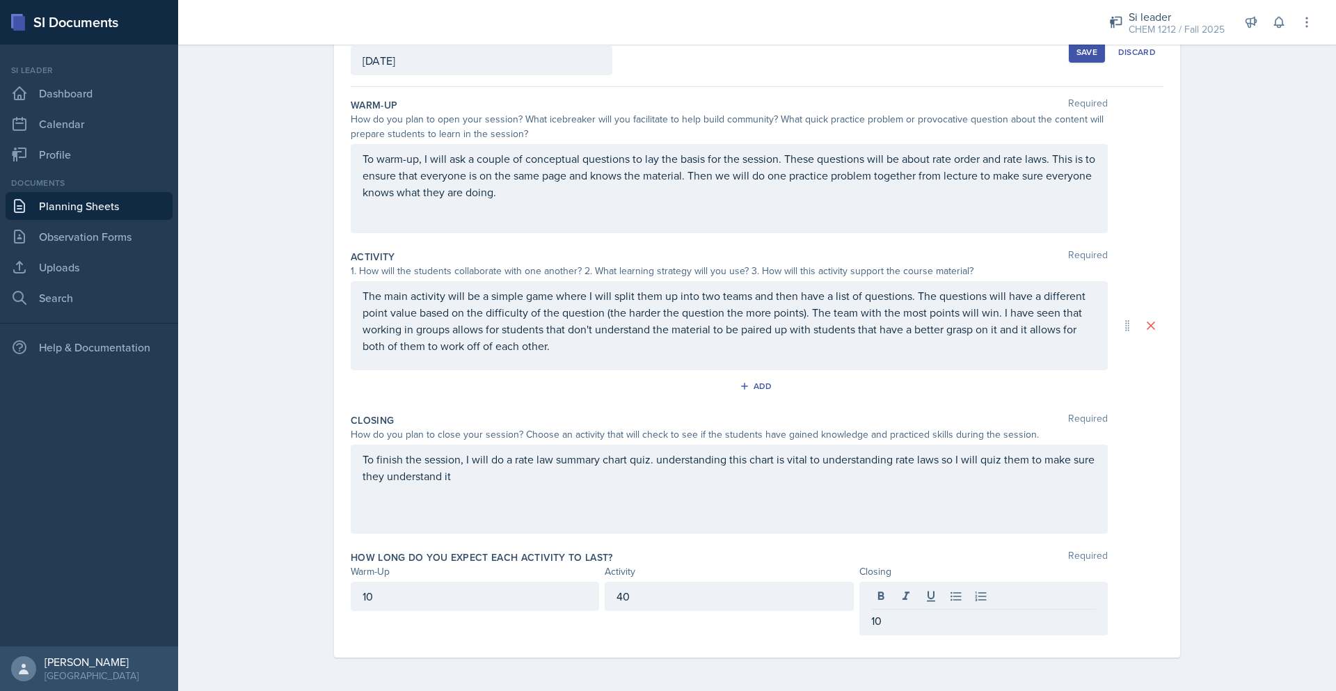
click at [1085, 60] on button "Save" at bounding box center [1086, 52] width 36 height 21
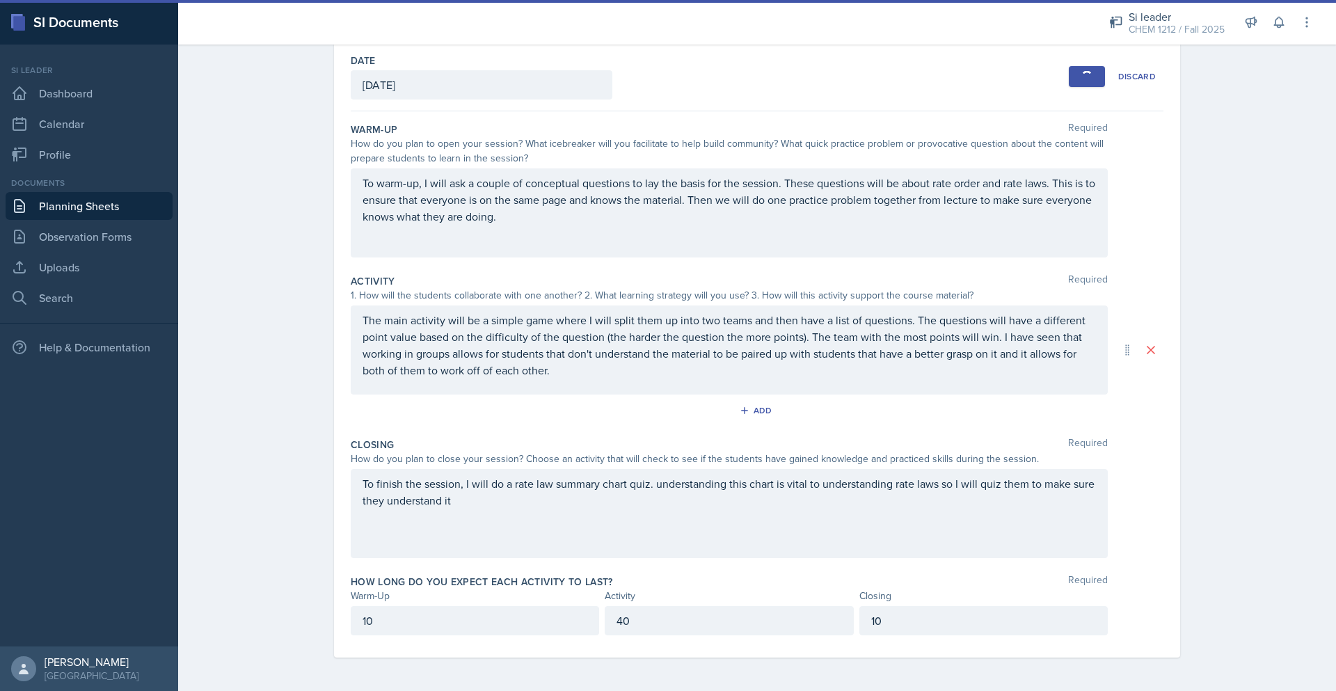
scroll to position [0, 0]
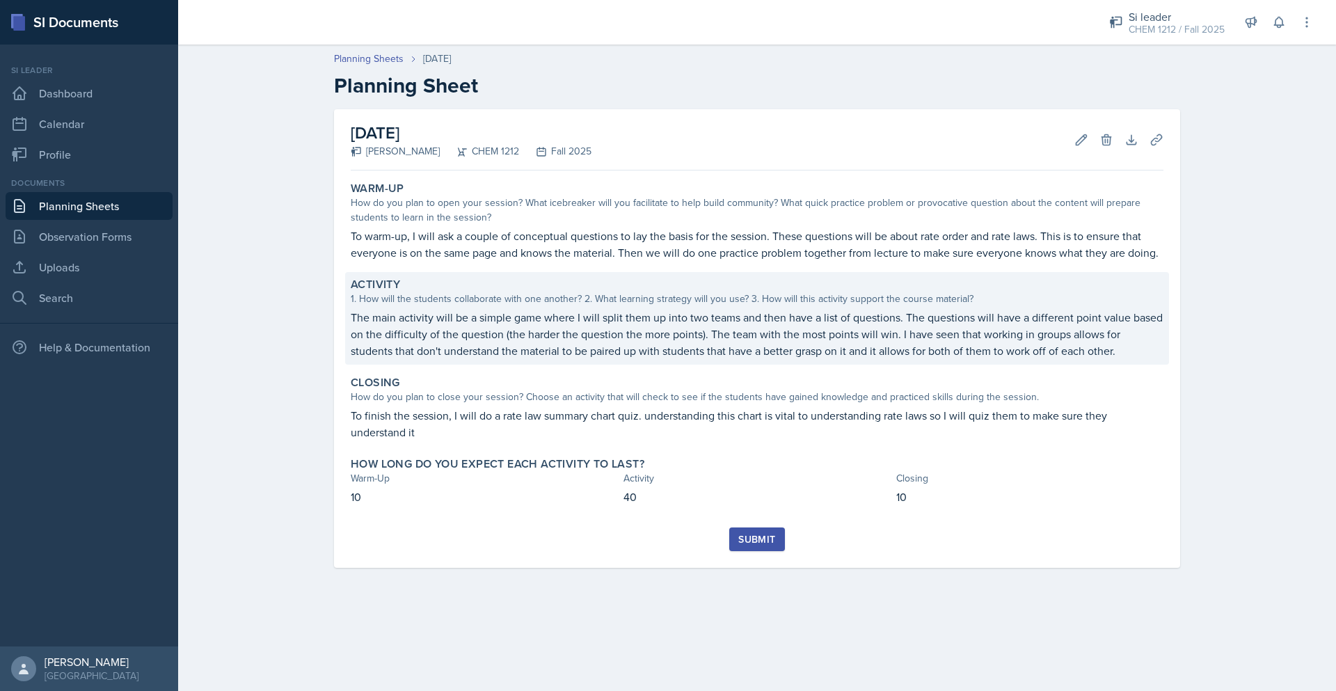
click at [822, 351] on p "The main activity will be a simple game where I will split them up into two tea…" at bounding box center [757, 334] width 812 height 50
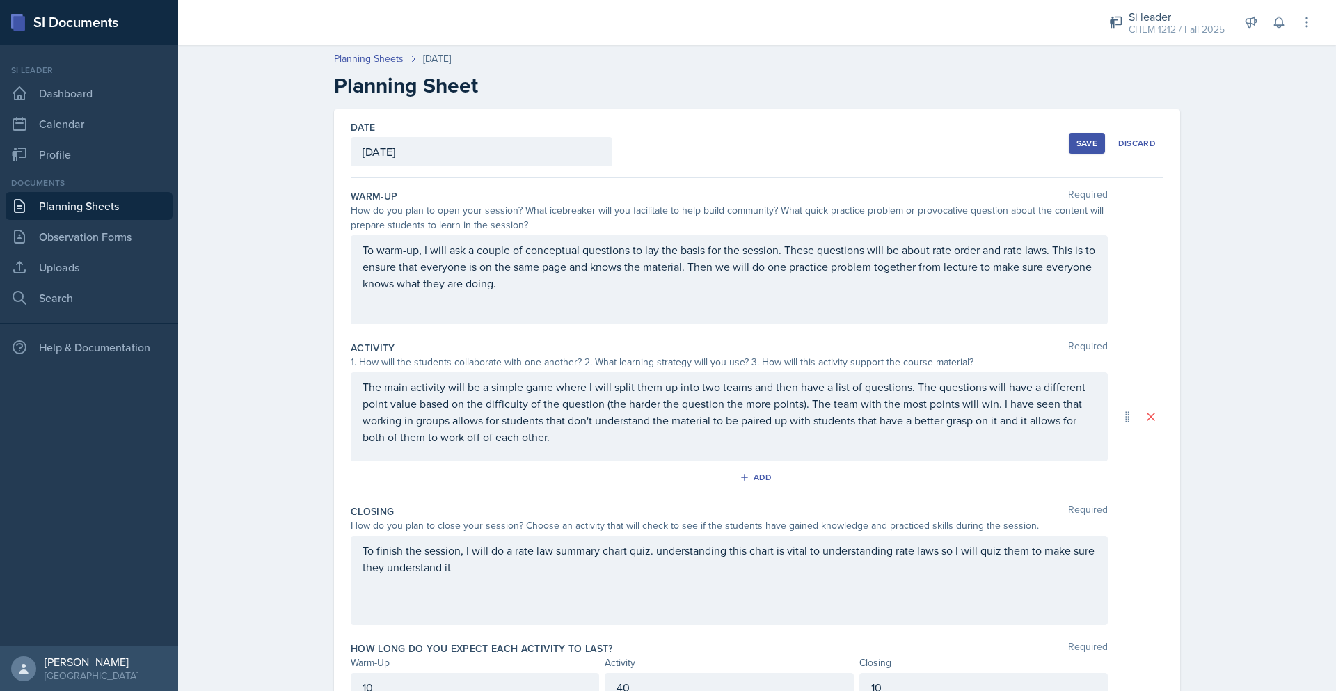
click at [694, 450] on div "The main activity will be a simple game where I will split them up into two tea…" at bounding box center [729, 416] width 757 height 89
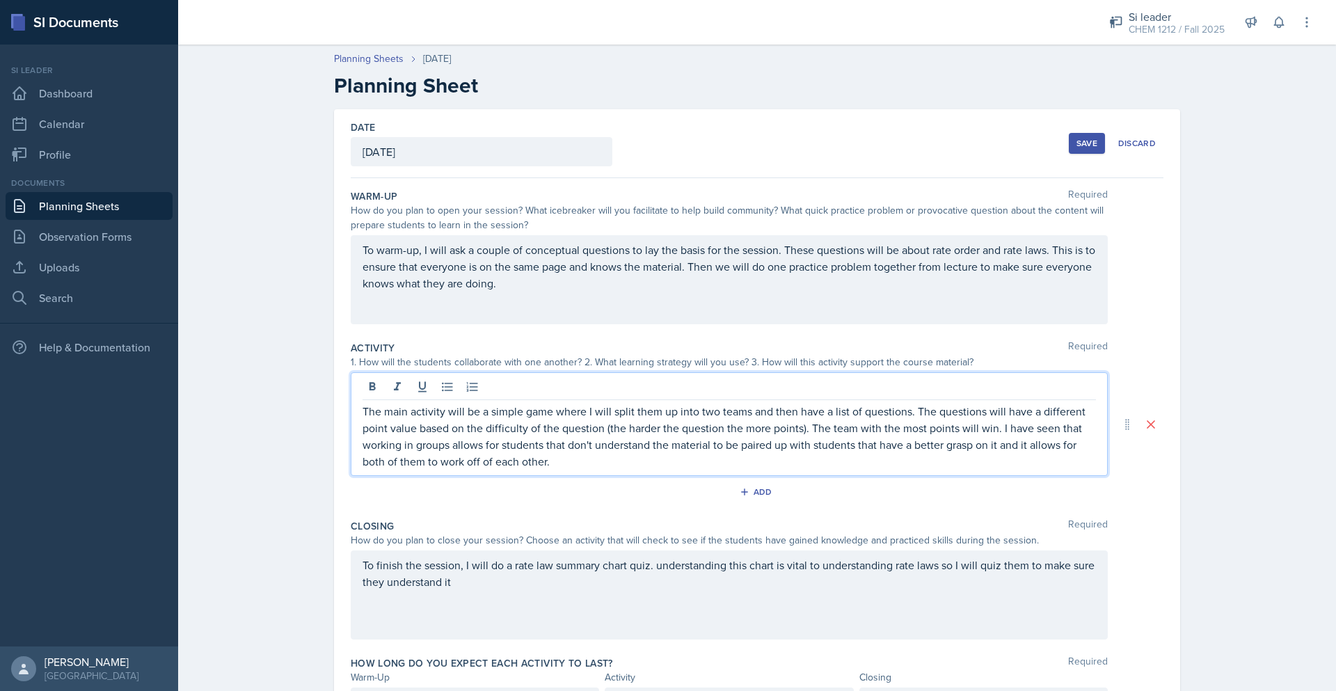
click at [684, 470] on div "The main activity will be a simple game where I will split them up into two tea…" at bounding box center [729, 424] width 757 height 104
click at [706, 460] on p "The main activity will be a simple game where I will split them up into two tea…" at bounding box center [728, 436] width 733 height 67
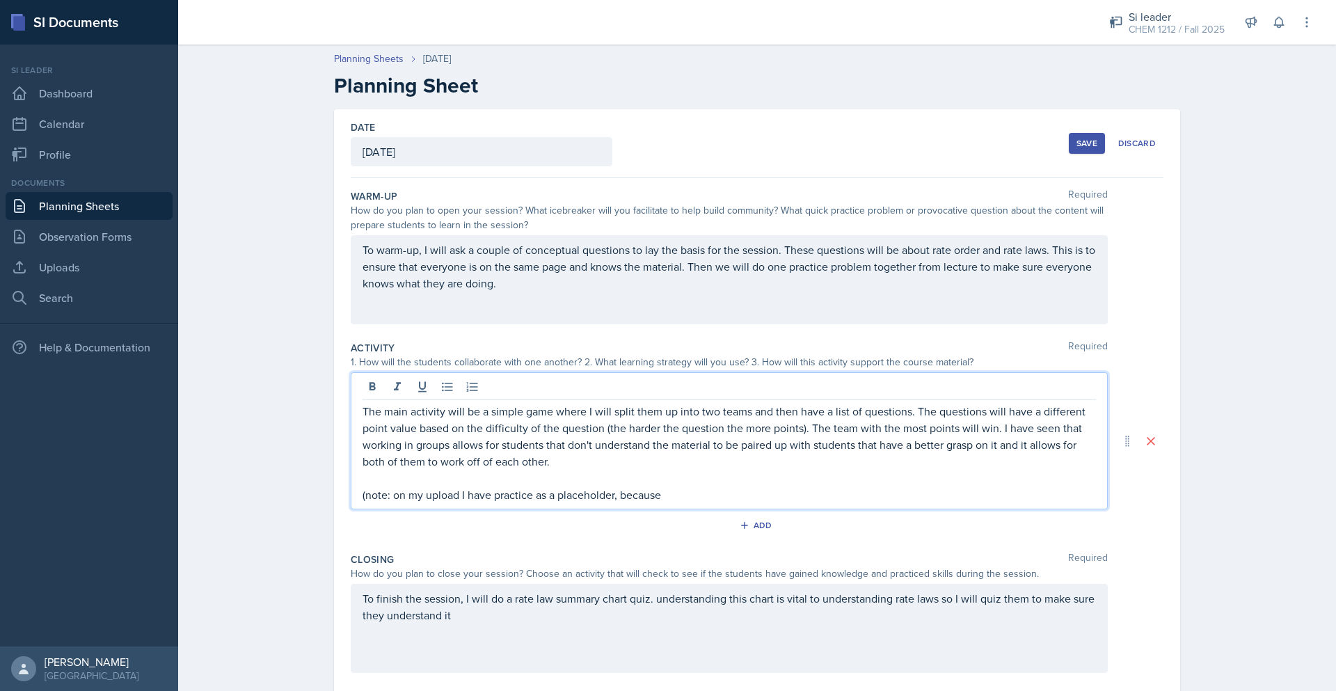
click at [527, 490] on p "(note: on my upload I have practice as a placeholder, because" at bounding box center [728, 494] width 733 height 17
click at [716, 497] on p "(note: on my upload I have practice problem as a placeholder, because" at bounding box center [728, 494] width 733 height 17
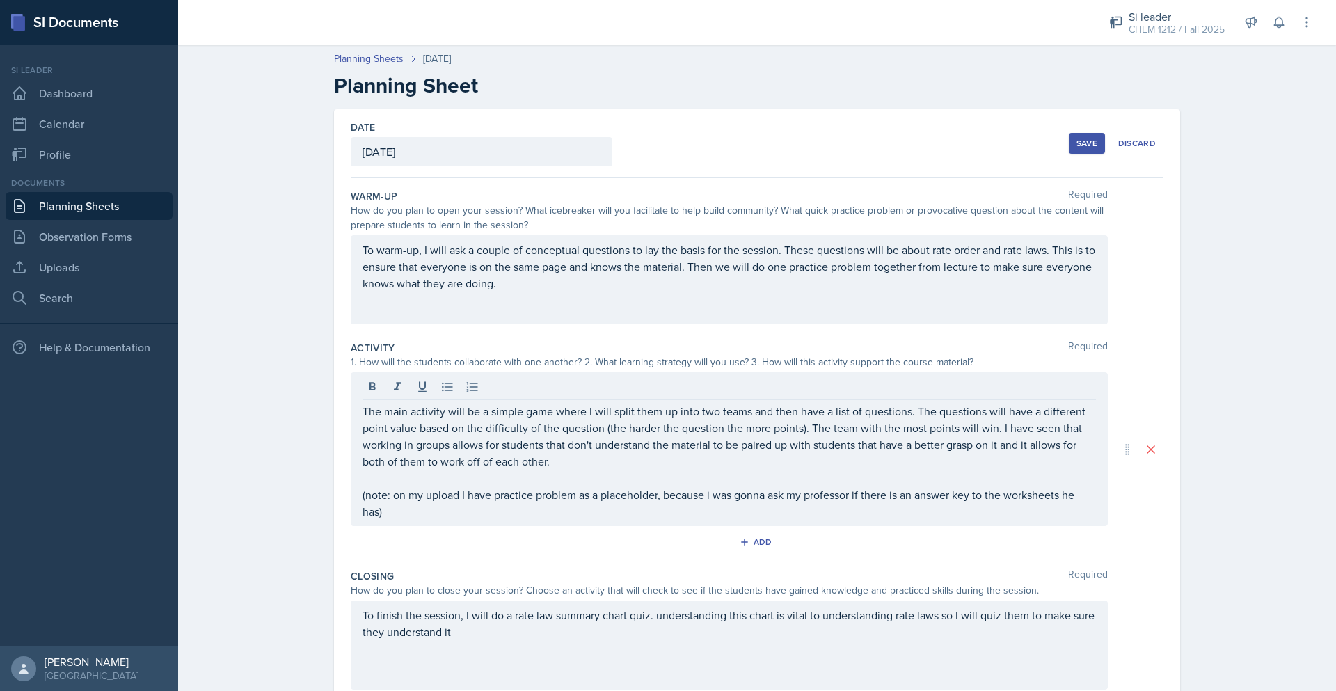
click at [1089, 138] on div "Save" at bounding box center [1086, 143] width 21 height 11
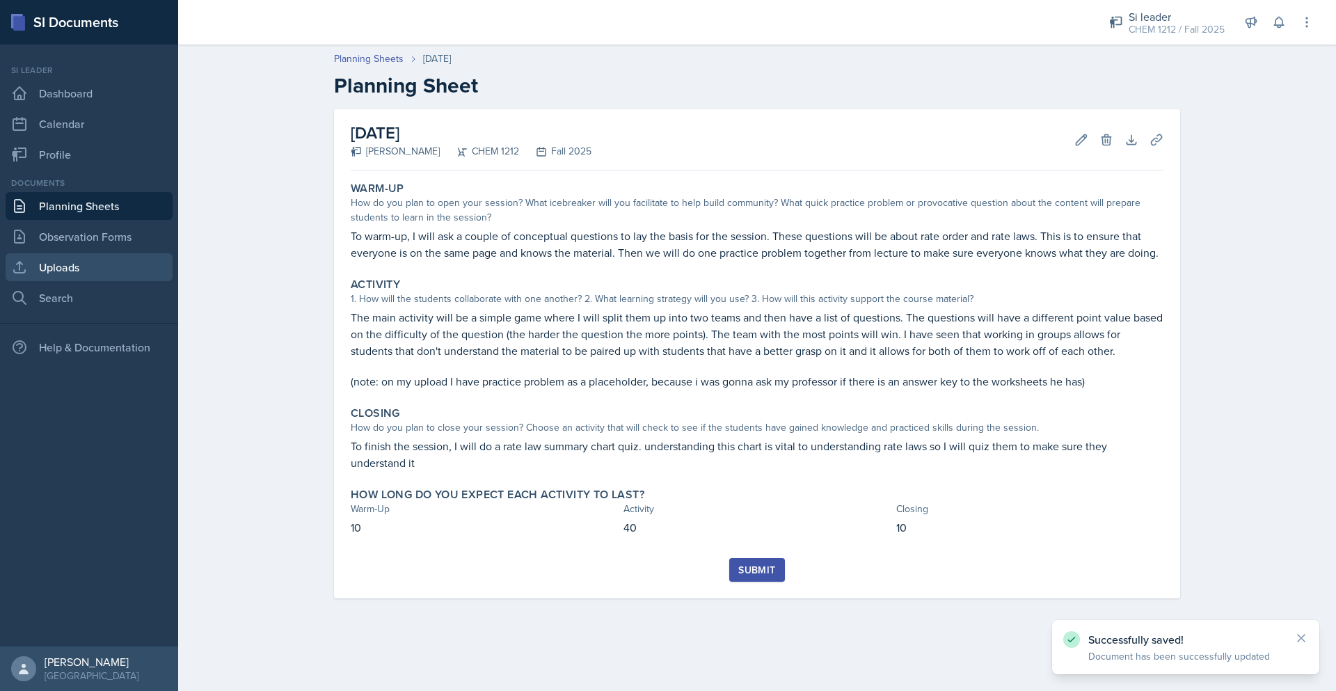
click at [90, 265] on link "Uploads" at bounding box center [89, 267] width 167 height 28
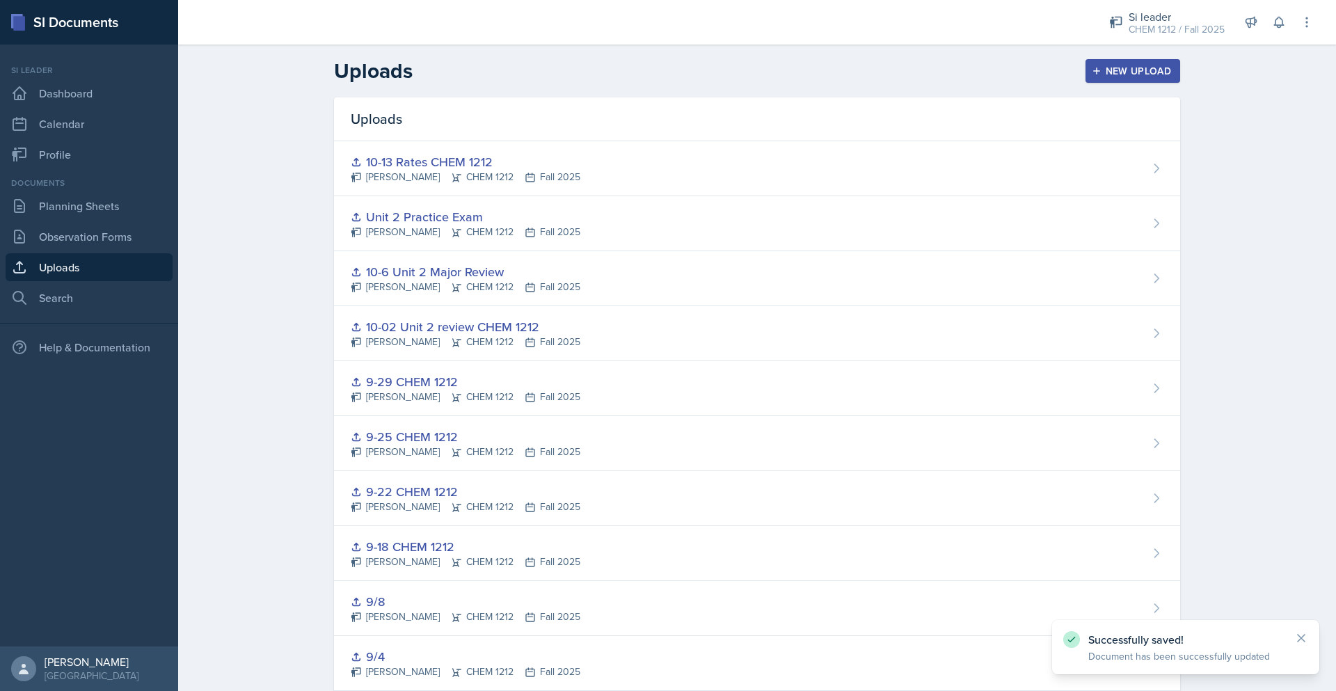
click at [1137, 61] on button "New Upload" at bounding box center [1132, 71] width 95 height 24
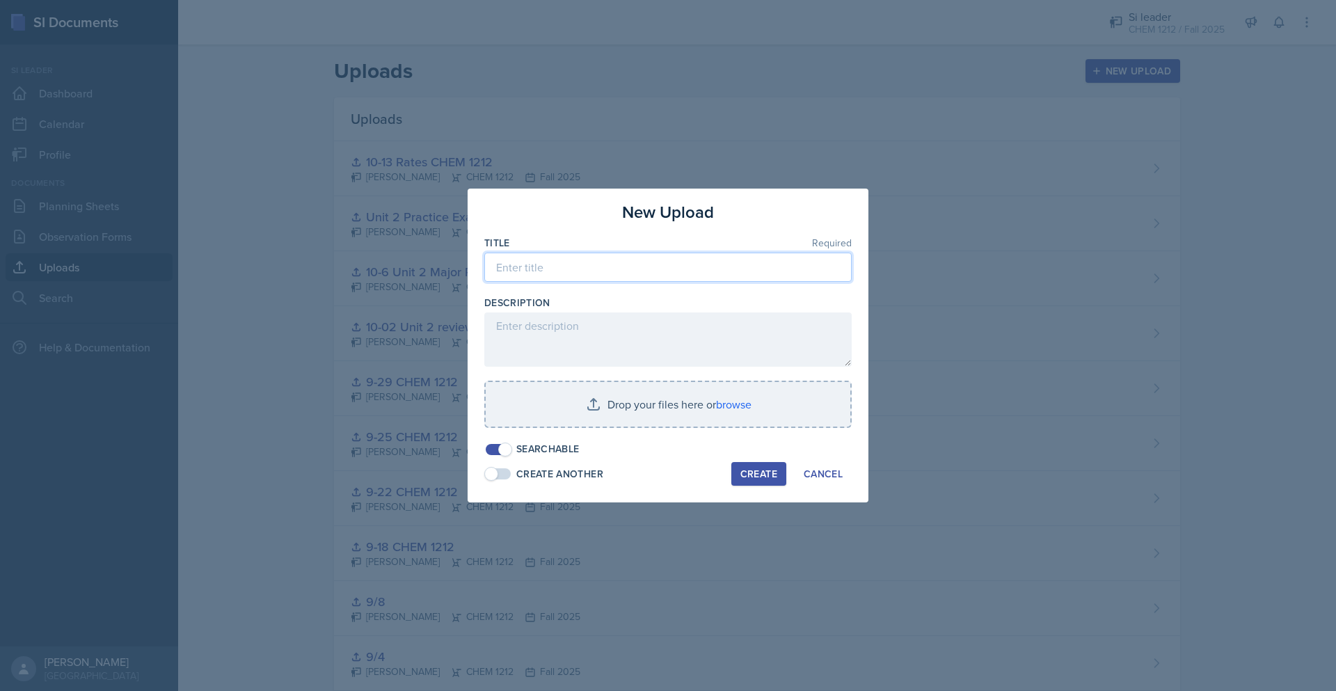
click at [648, 264] on input at bounding box center [667, 266] width 367 height 29
paste input "10-16 Rate Law and Half Life"
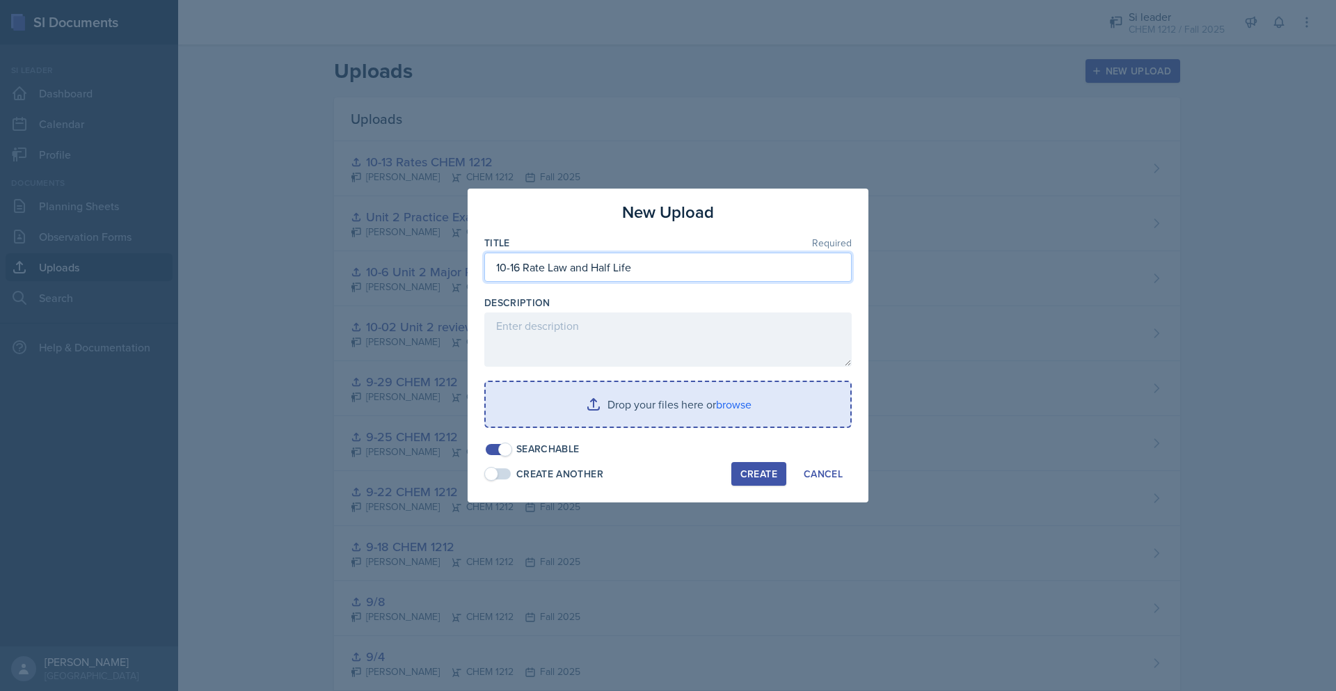
type input "10-16 Rate Law and Half Life"
click at [741, 400] on input "file" at bounding box center [668, 404] width 364 height 45
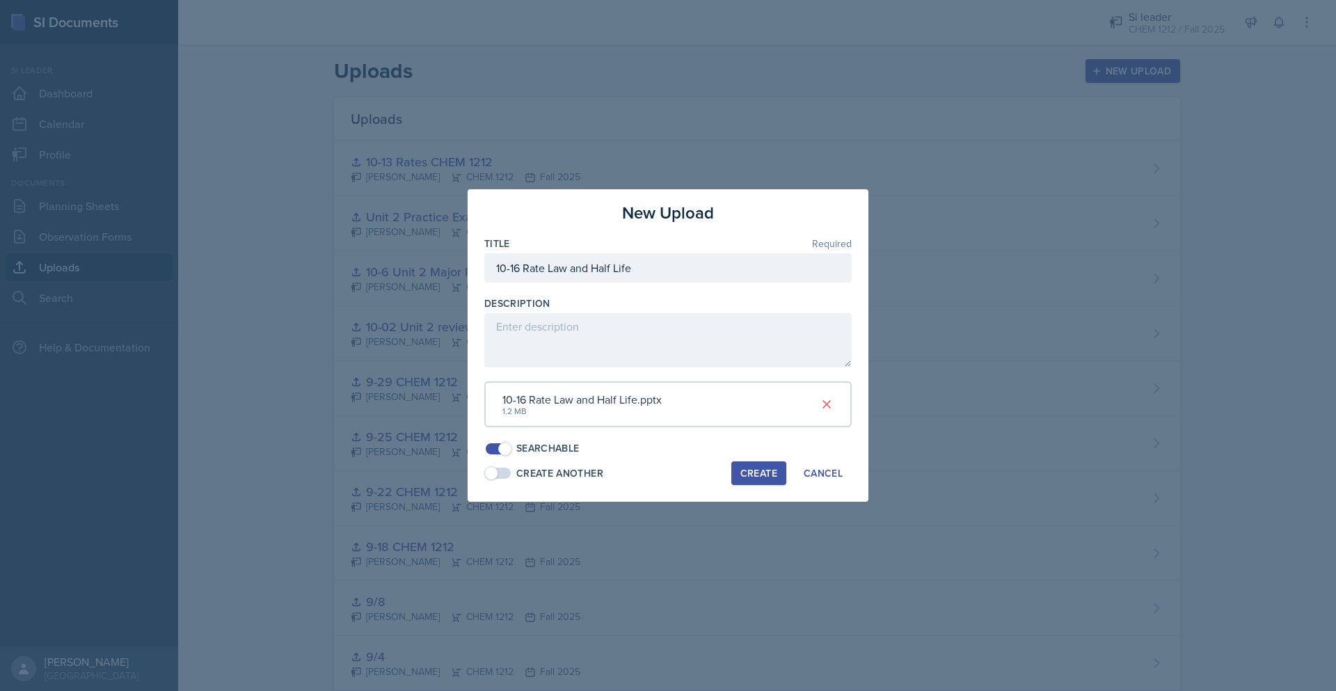
click at [783, 474] on button "Create" at bounding box center [758, 473] width 55 height 24
click at [777, 476] on button "Create" at bounding box center [758, 473] width 55 height 24
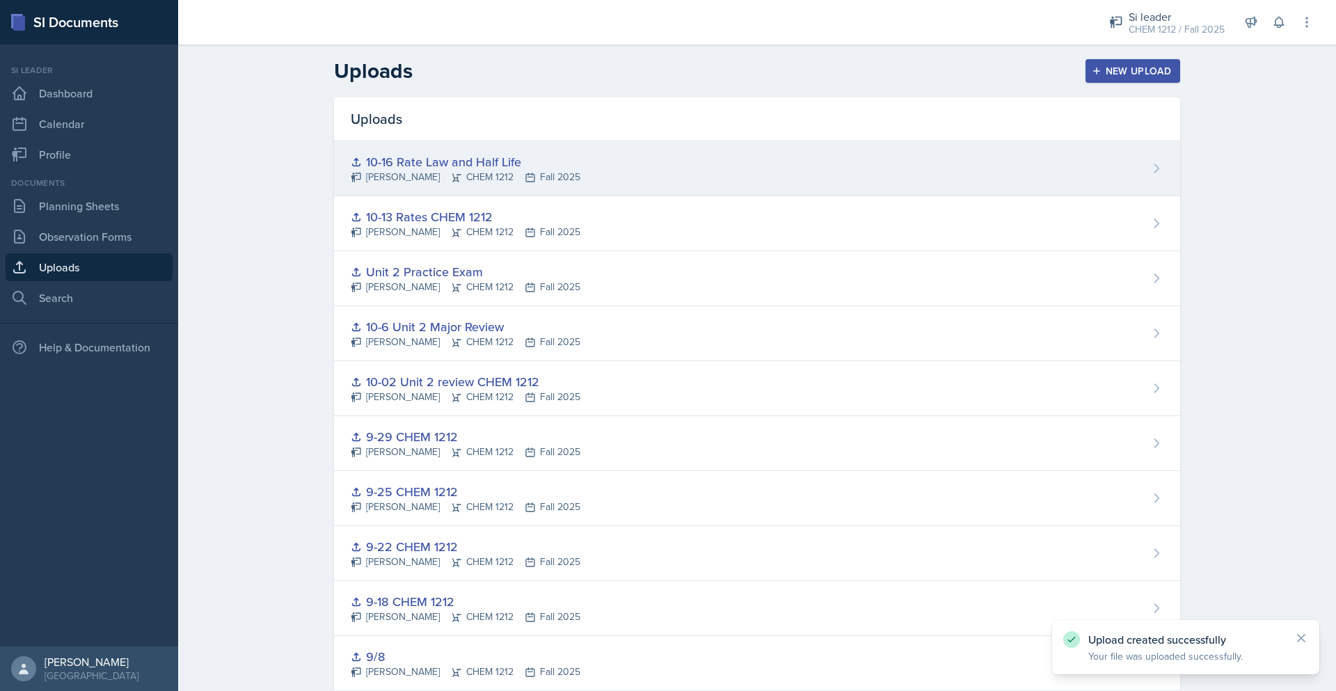
click at [748, 170] on div "10-16 Rate Law and Half Life [PERSON_NAME] CHEM 1212 Fall 2025" at bounding box center [757, 168] width 846 height 55
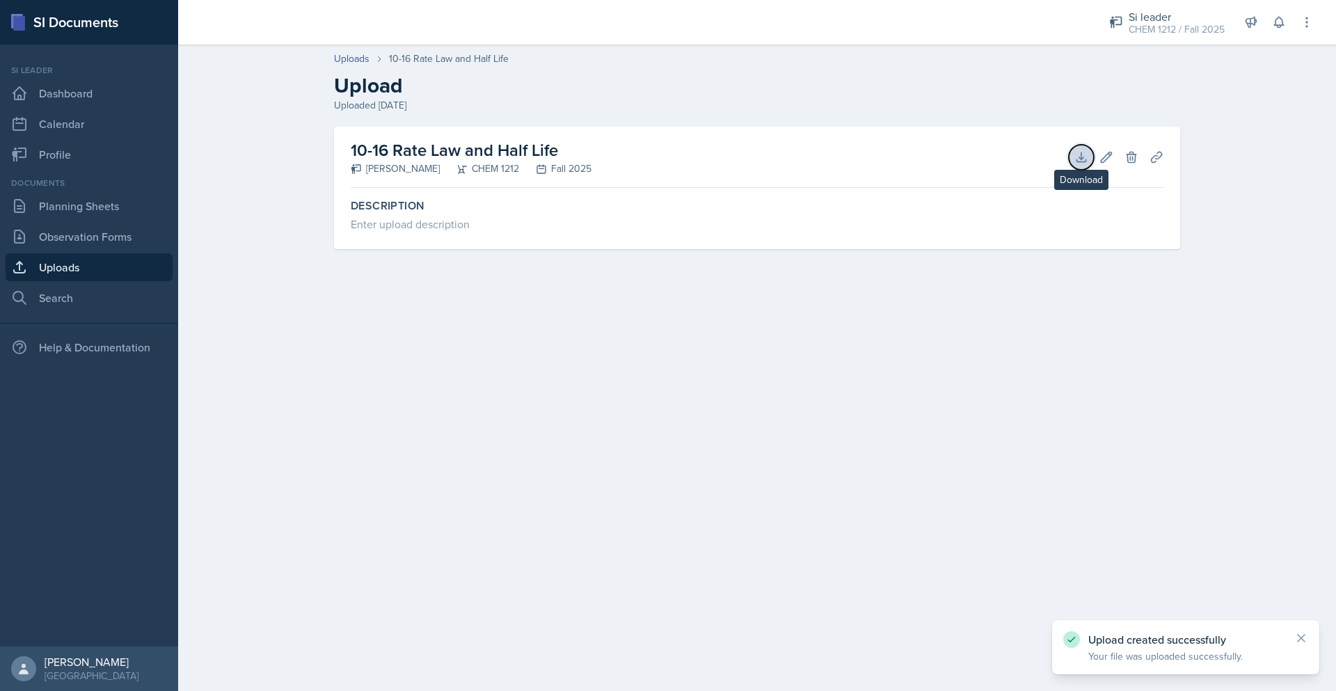
click at [1083, 161] on icon at bounding box center [1080, 156] width 9 height 9
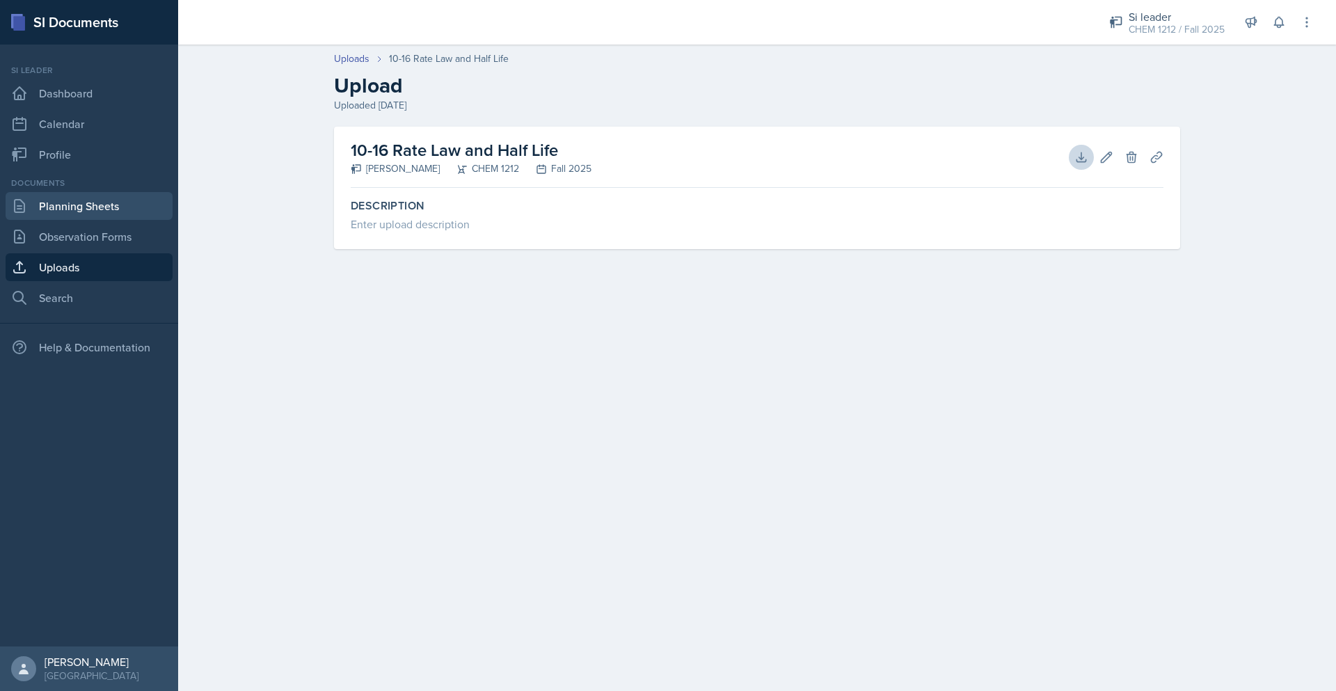
click at [77, 205] on link "Planning Sheets" at bounding box center [89, 206] width 167 height 28
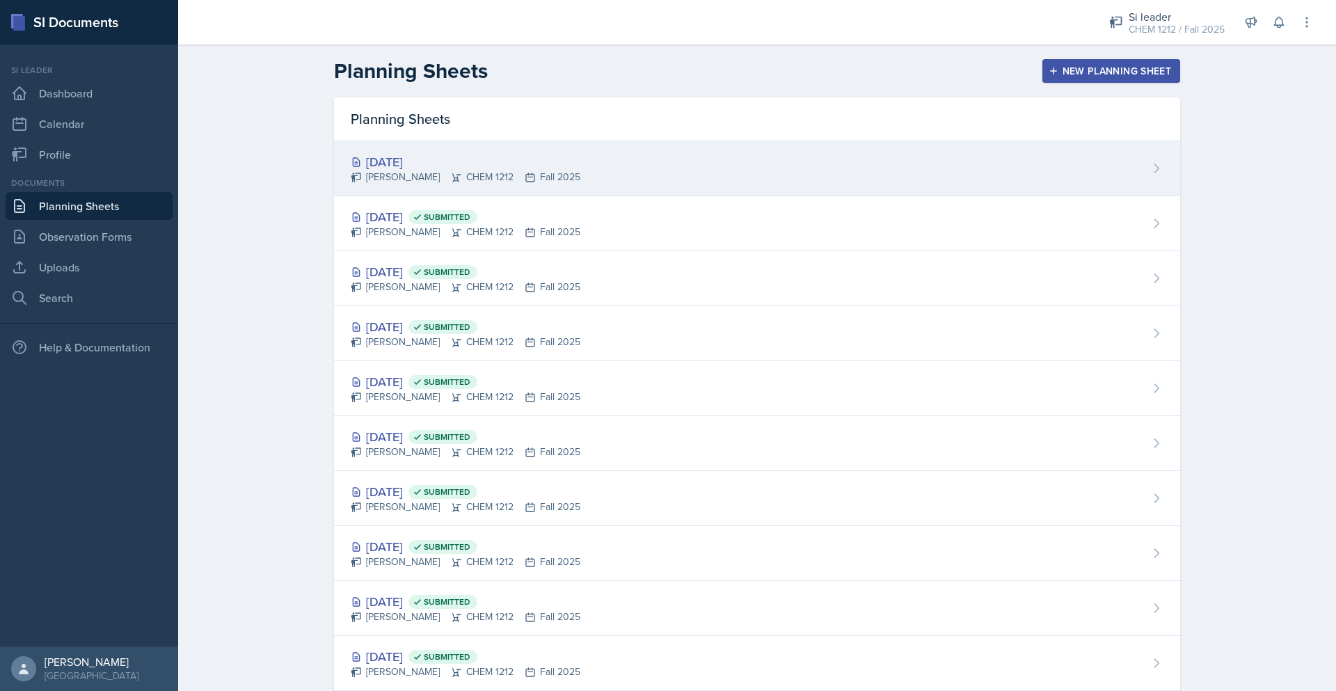
click at [540, 183] on div "[DATE] [PERSON_NAME] CHEM 1212 Fall 2025" at bounding box center [757, 168] width 846 height 55
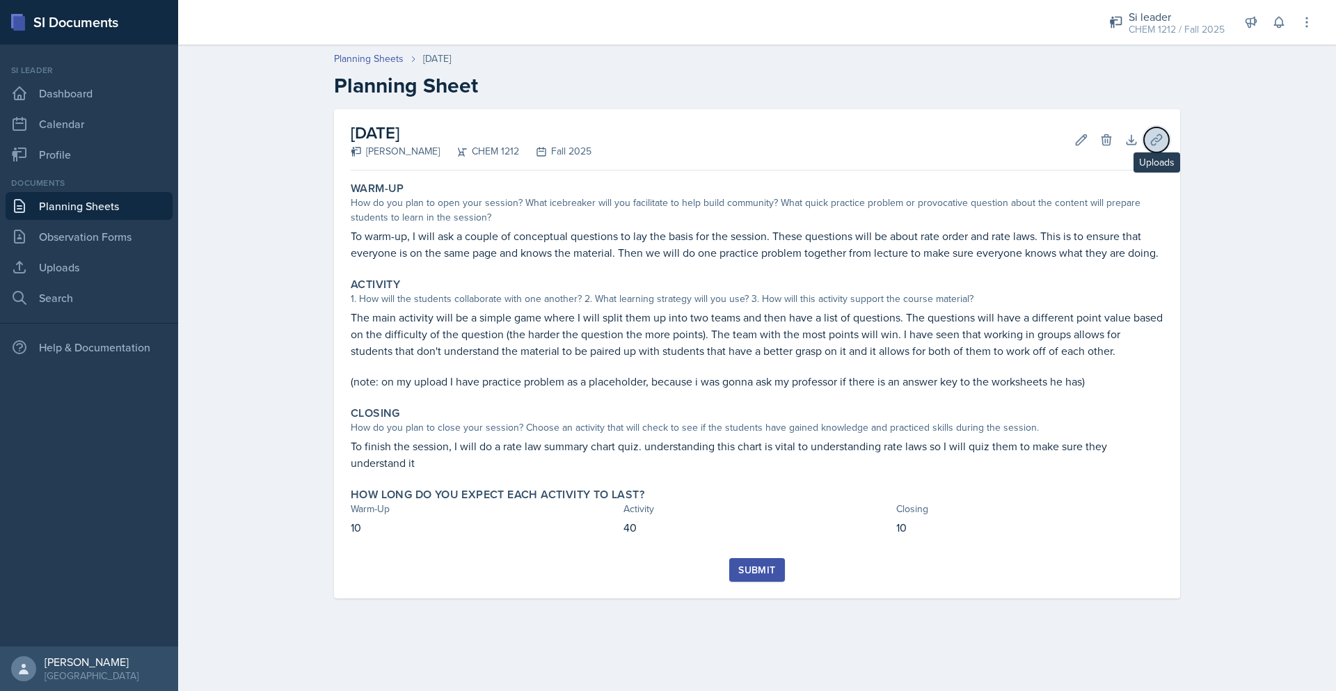
click at [1152, 150] on button "Uploads" at bounding box center [1156, 139] width 25 height 25
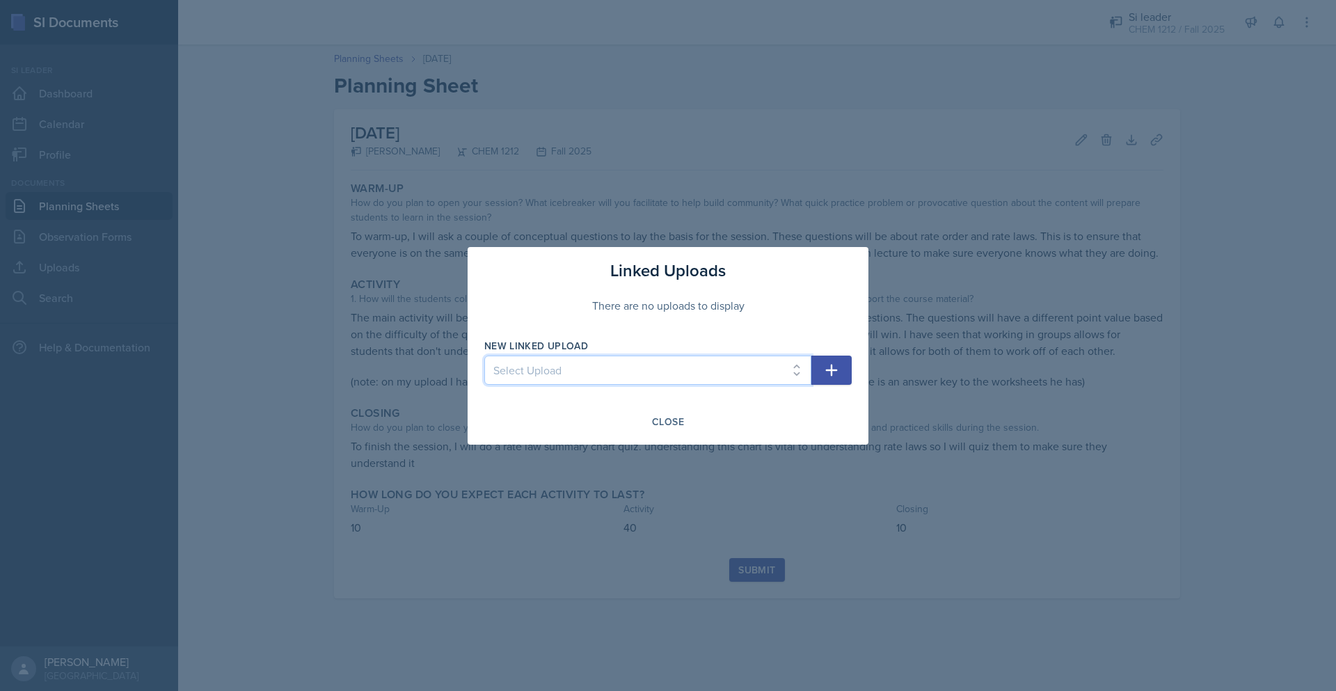
click at [711, 375] on select "Select Upload 8/28 9/4 9/8 9-18 CHEM 1212 9-22 CHEM 1212 9-25 CHEM 1212 9-29 CH…" at bounding box center [647, 369] width 327 height 29
select select "f2dc804f-ff9a-4613-ab10-3bbf76daa65b"
click at [484, 355] on select "Select Upload 8/28 9/4 9/8 9-18 CHEM 1212 9-22 CHEM 1212 9-25 CHEM 1212 9-29 CH…" at bounding box center [647, 369] width 327 height 29
click at [819, 383] on button "button" at bounding box center [831, 369] width 40 height 29
select select
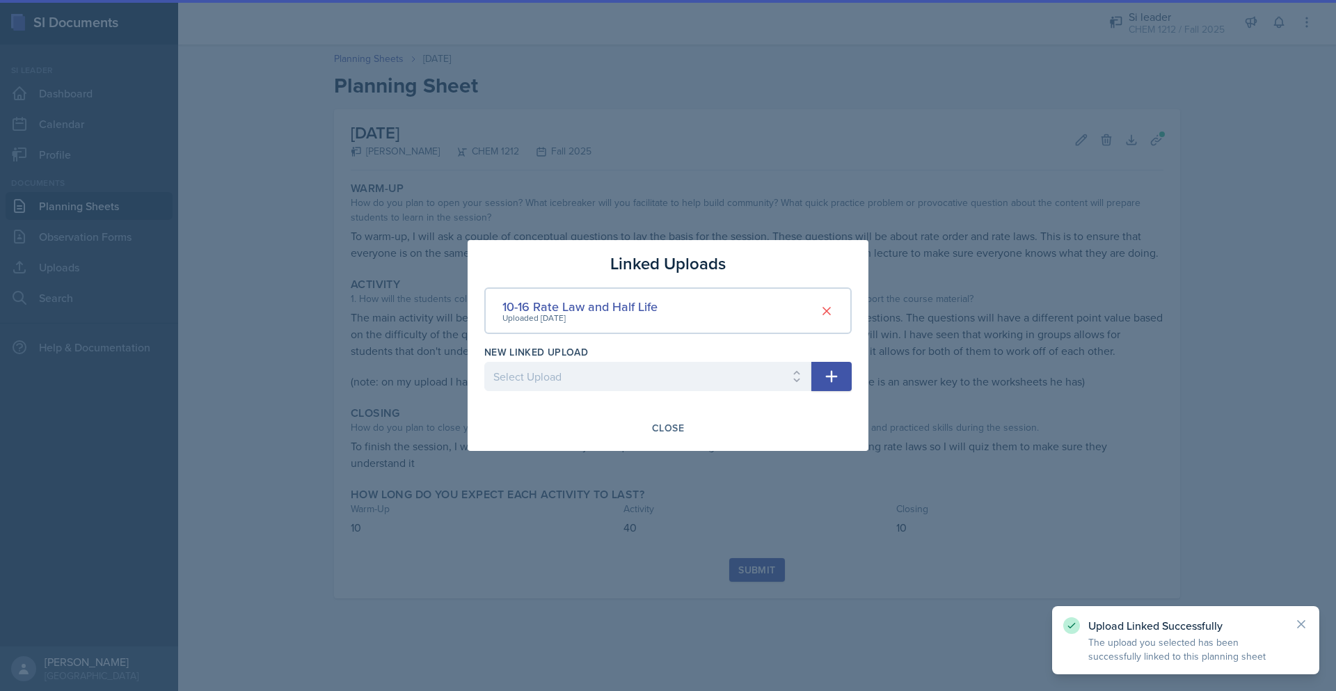
click at [732, 563] on div at bounding box center [668, 345] width 1336 height 691
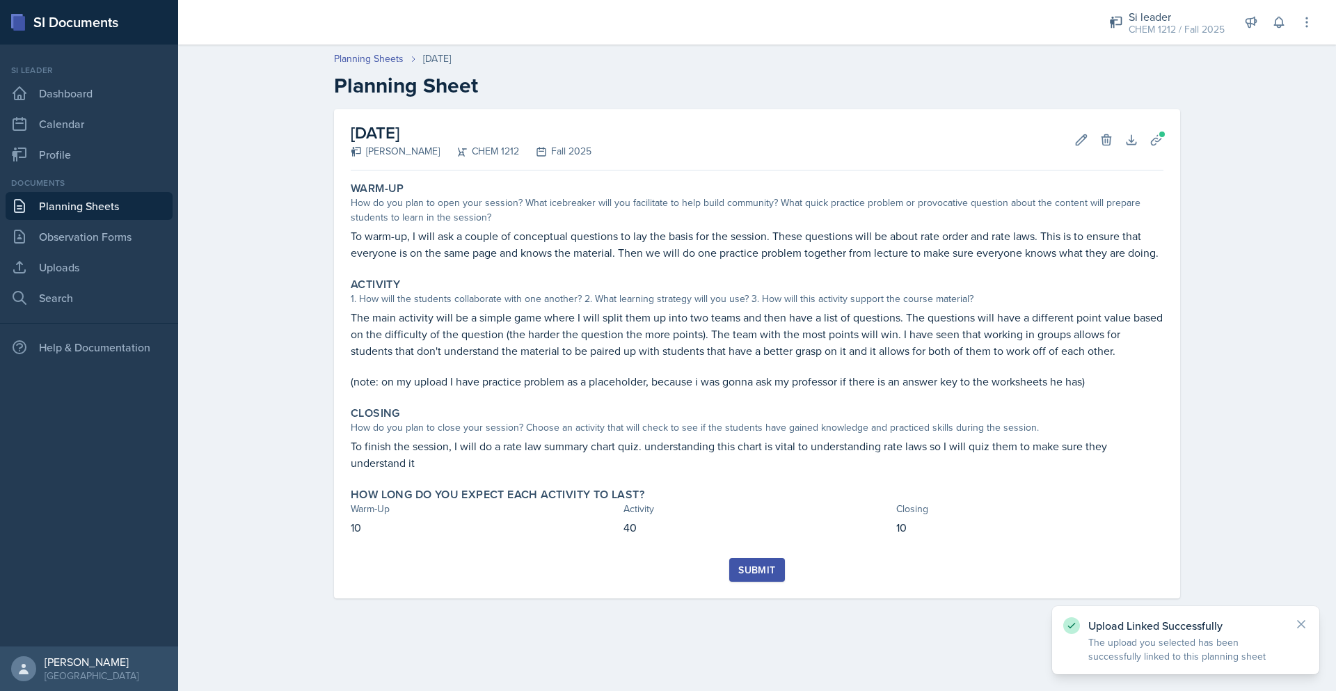
click at [748, 566] on div "Submit" at bounding box center [756, 569] width 37 height 11
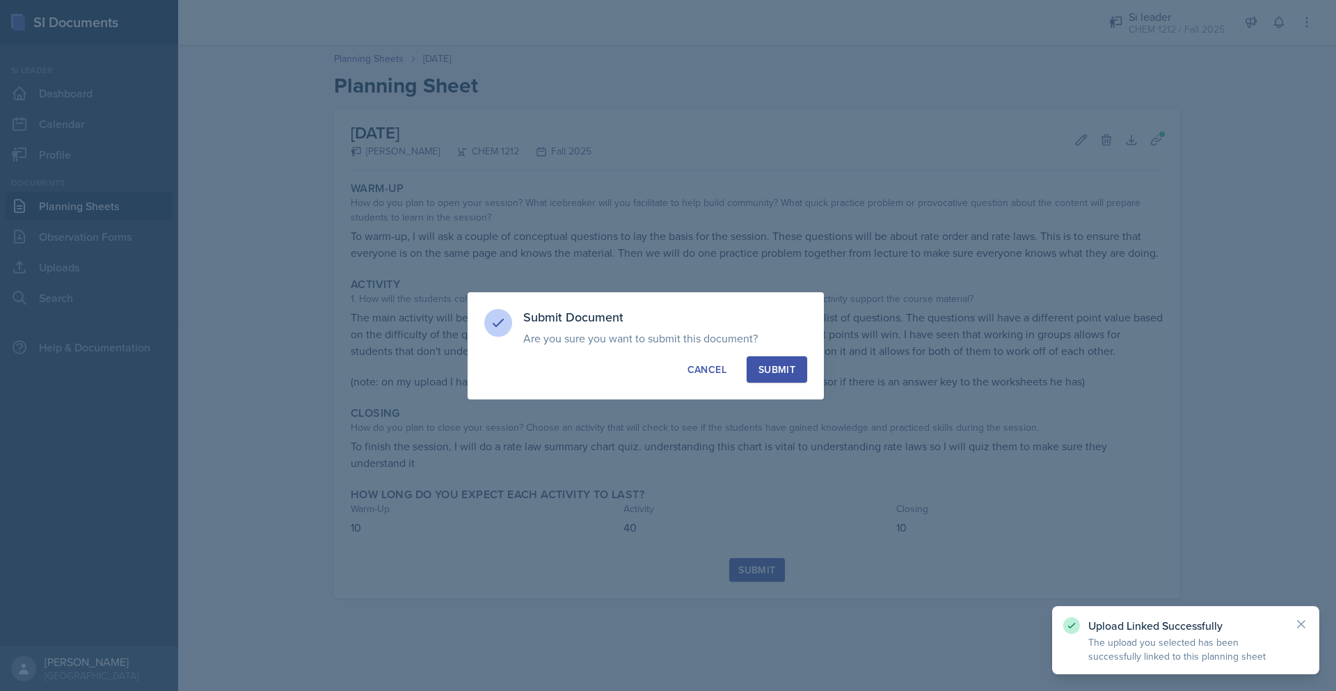
click at [772, 380] on button "Submit" at bounding box center [776, 369] width 61 height 26
